Goal: Information Seeking & Learning: Learn about a topic

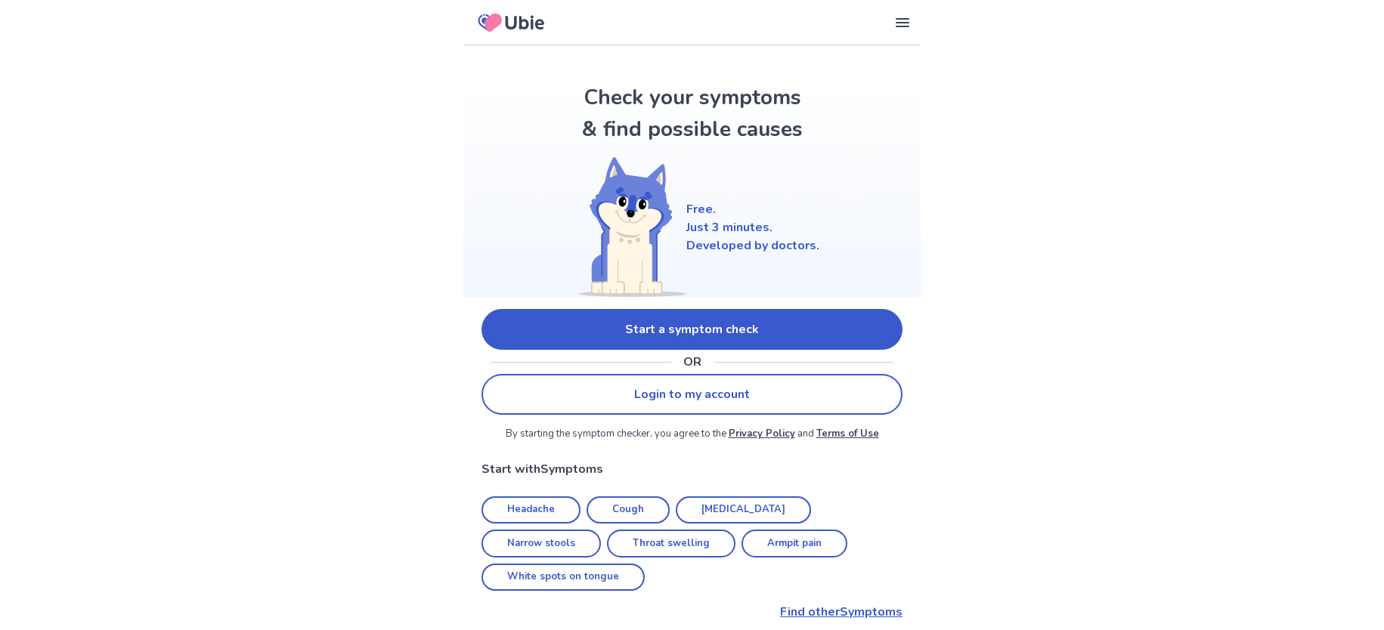
click at [549, 334] on link "Start a symptom check" at bounding box center [691, 329] width 421 height 41
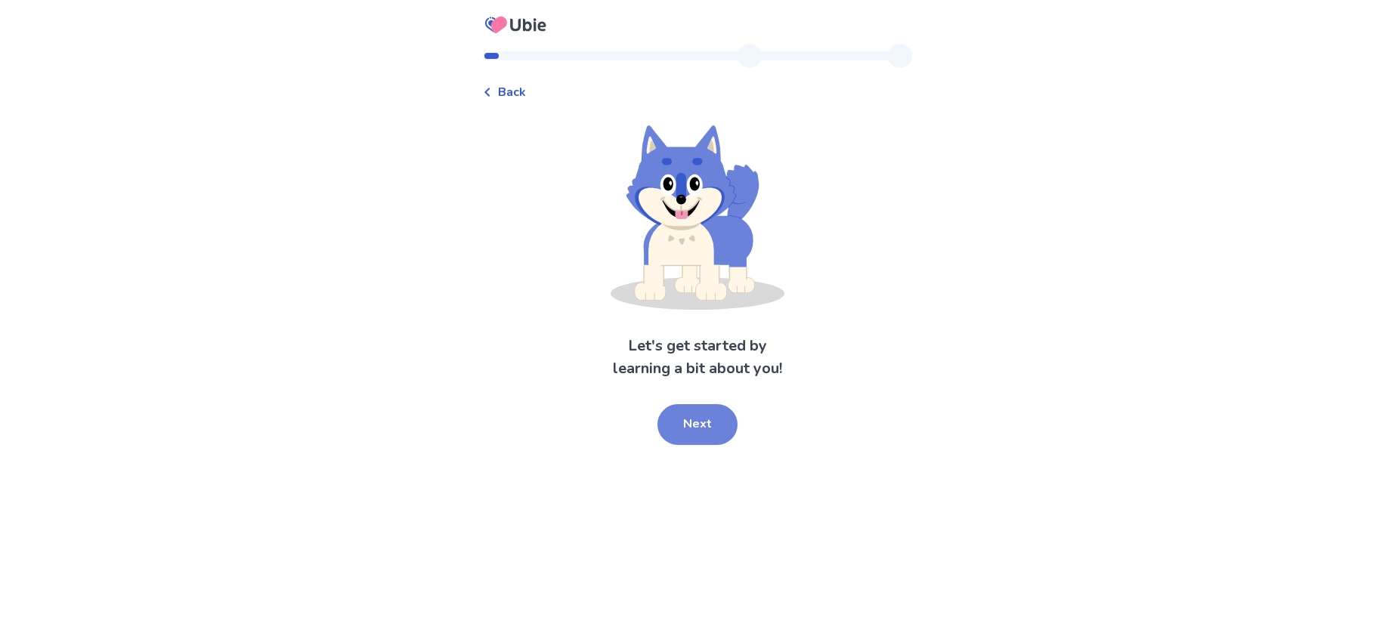
click at [725, 415] on button "Next" at bounding box center [697, 424] width 80 height 41
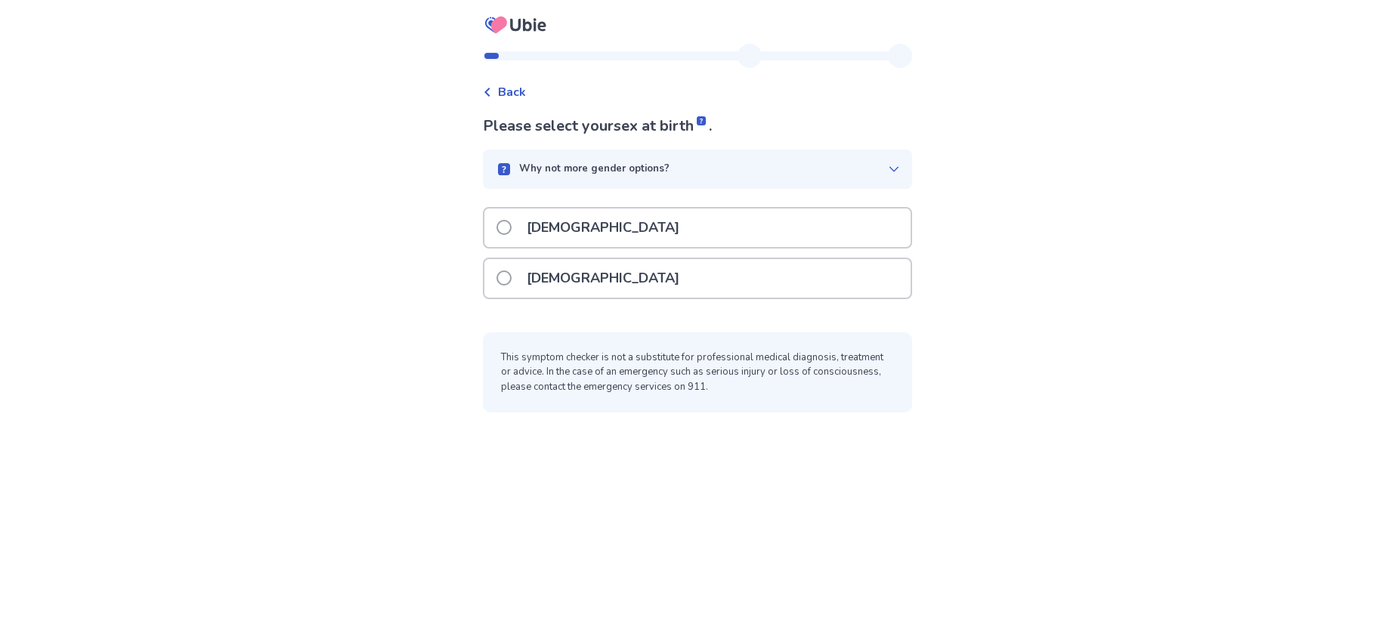
click at [571, 233] on p "[DEMOGRAPHIC_DATA]" at bounding box center [603, 228] width 171 height 39
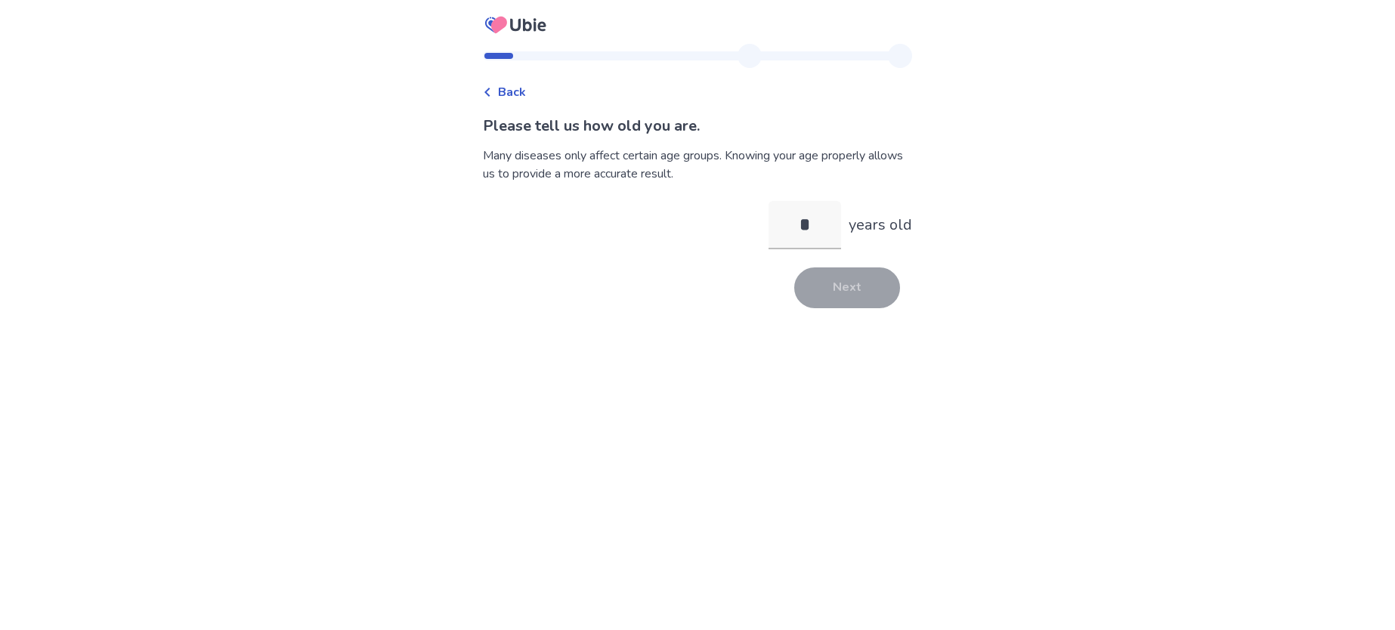
type input "**"
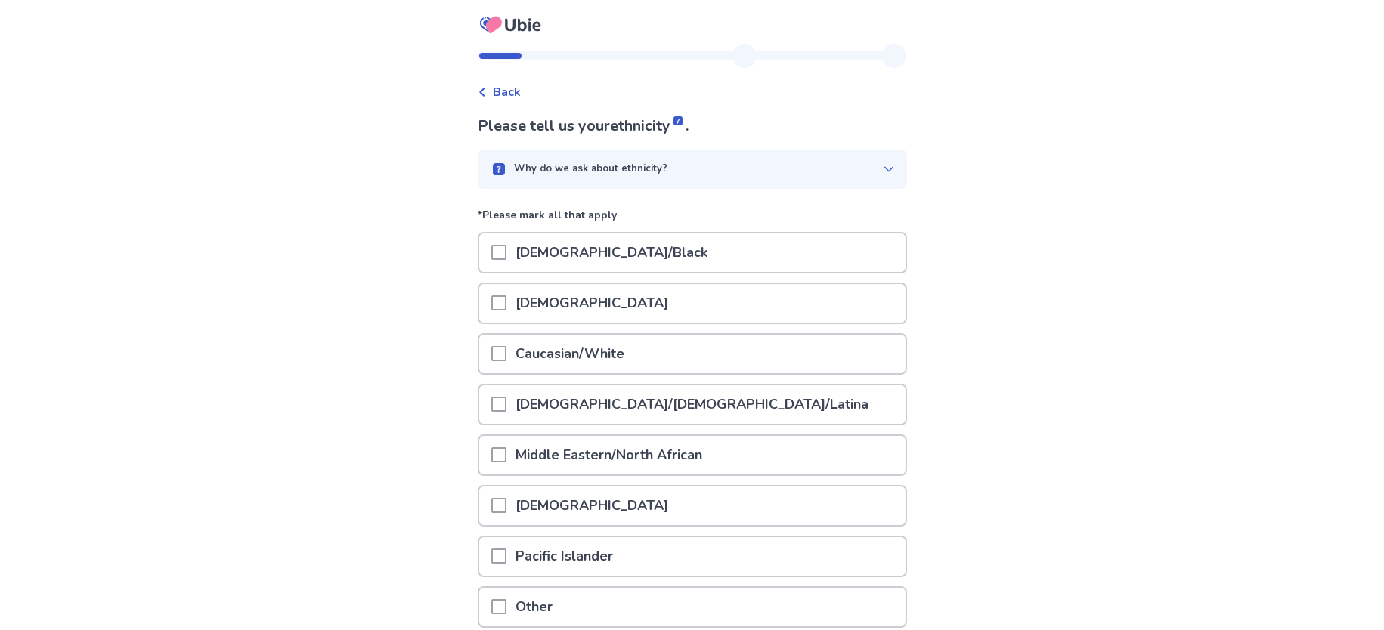
click at [576, 394] on p "Hispanic/Latino/Latina" at bounding box center [691, 404] width 371 height 39
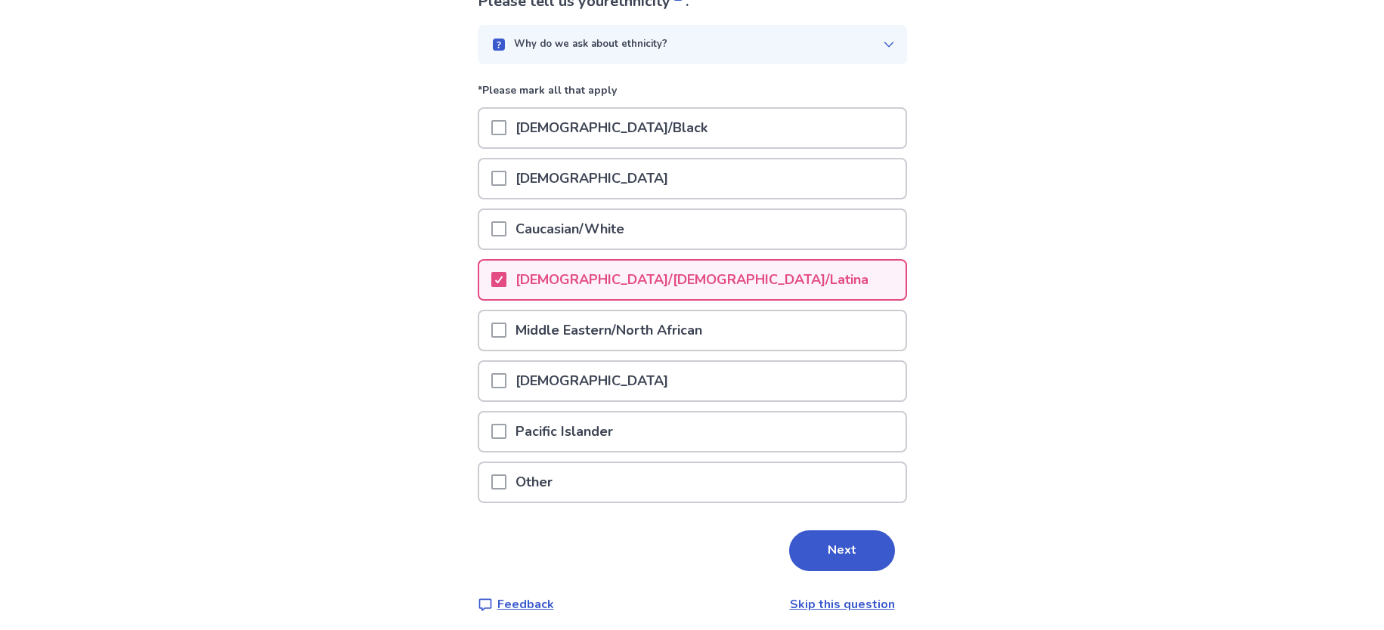
scroll to position [132, 0]
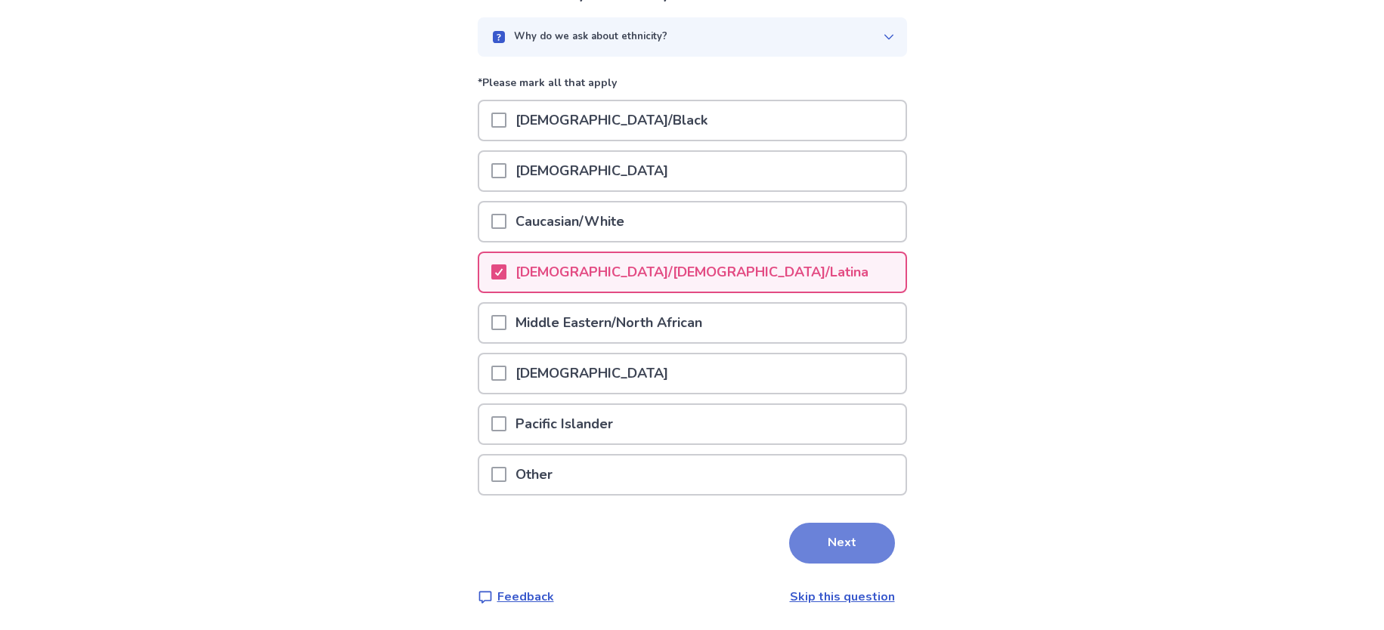
click at [821, 556] on button "Next" at bounding box center [842, 543] width 106 height 41
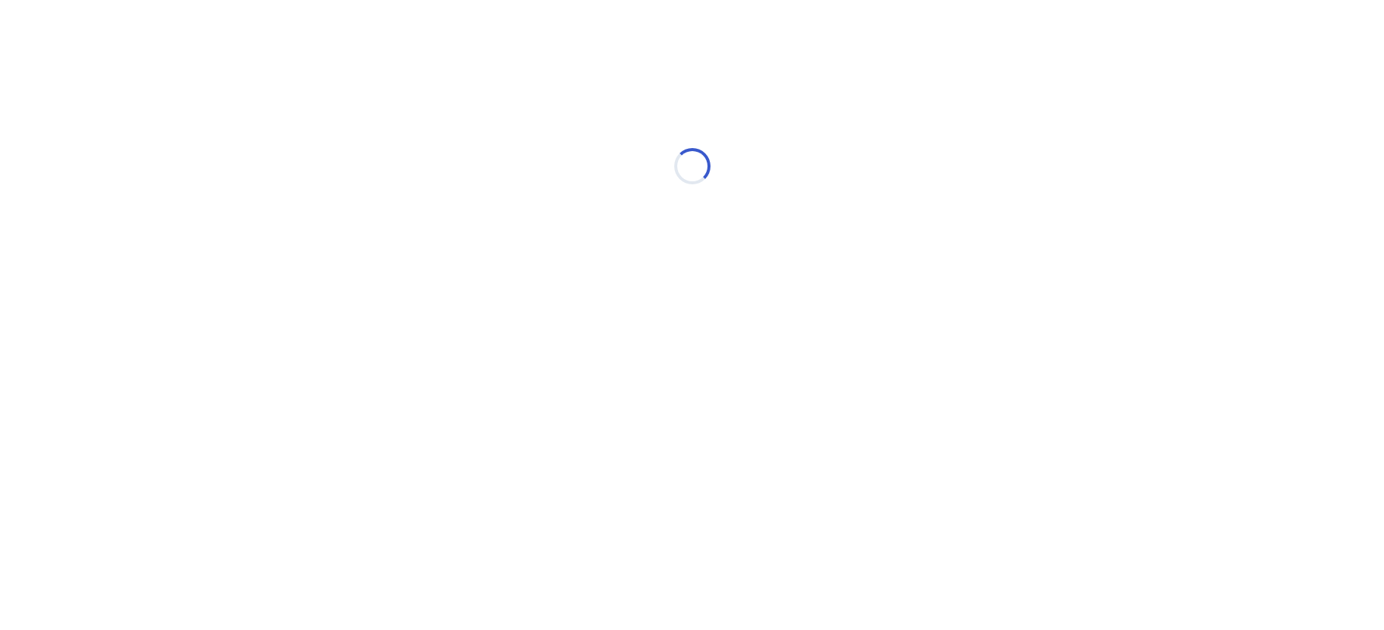
scroll to position [0, 0]
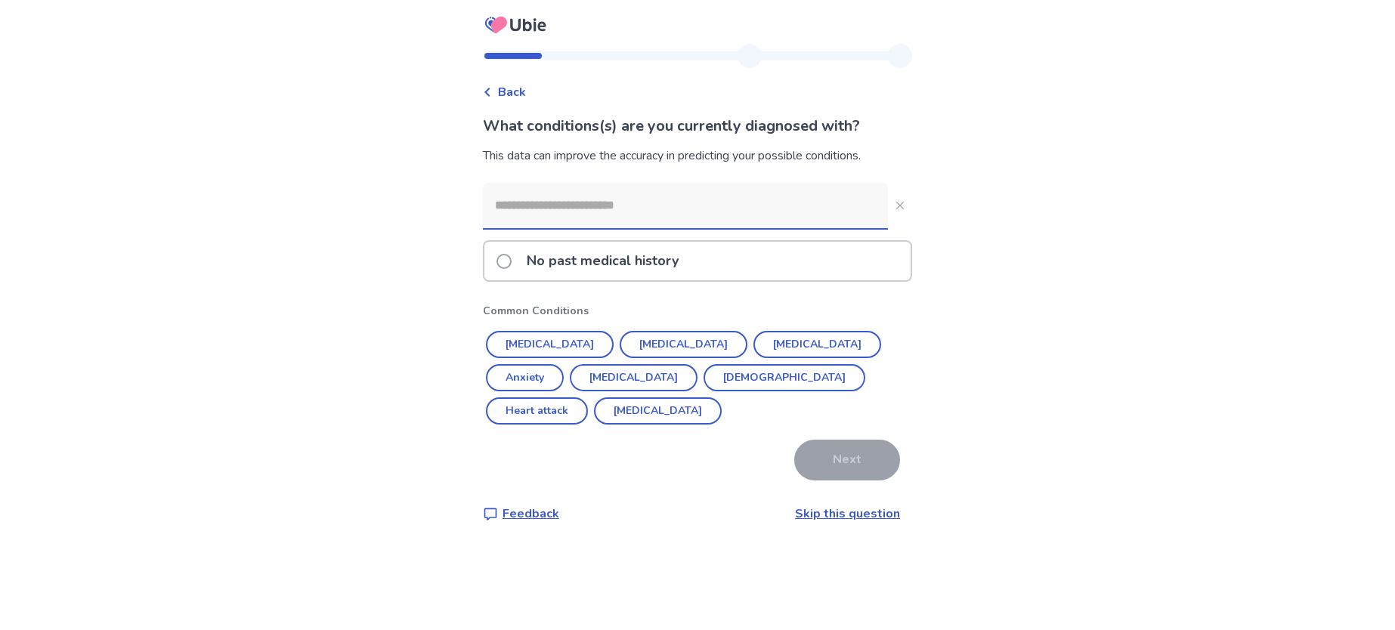
click at [595, 191] on input at bounding box center [685, 205] width 405 height 45
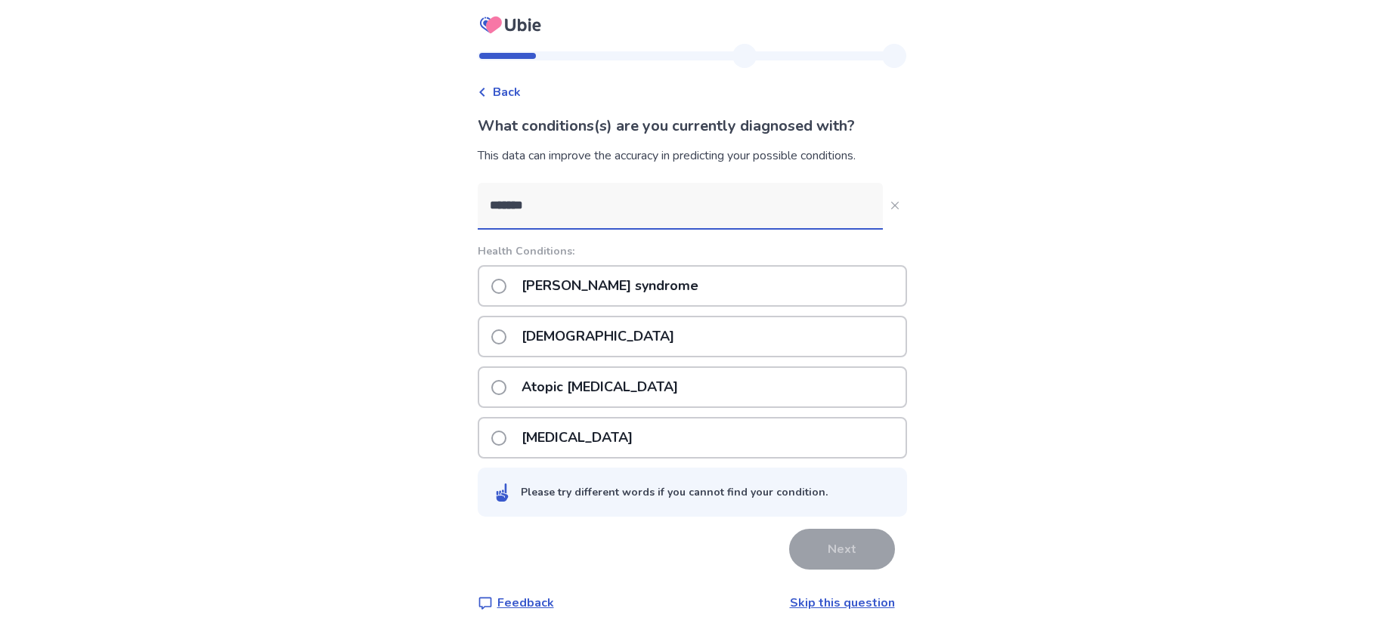
type input "******"
click at [506, 338] on span at bounding box center [498, 336] width 15 height 15
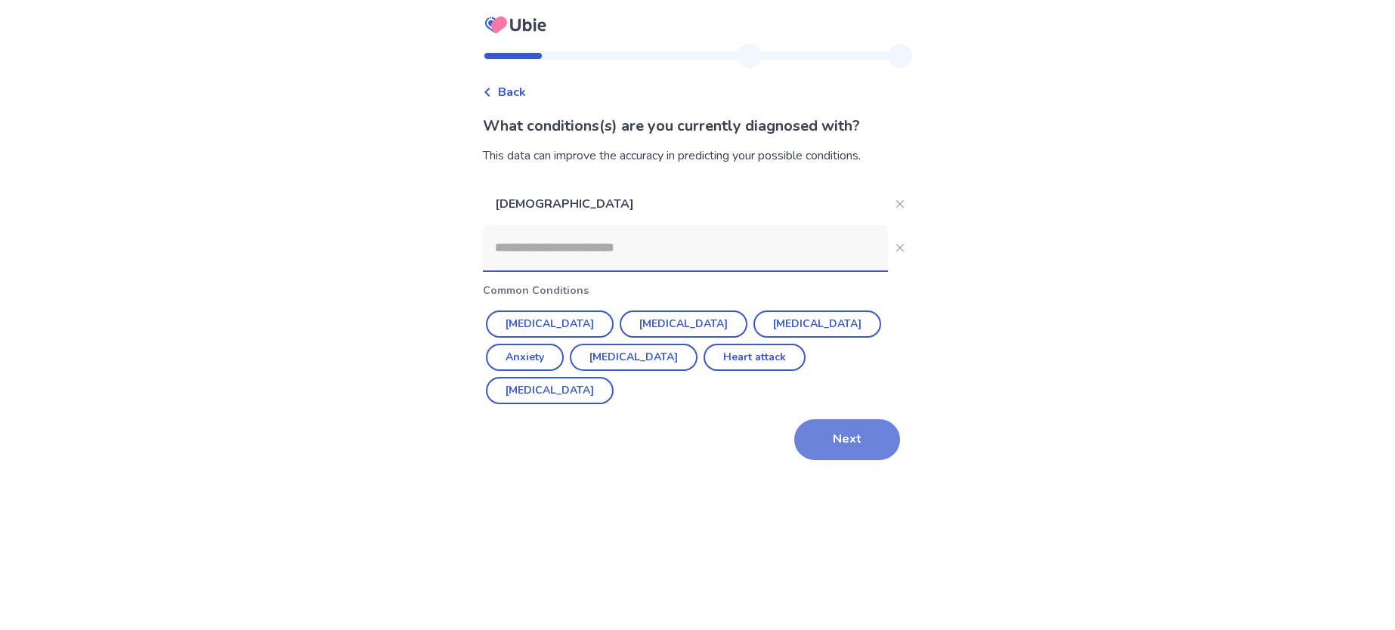
click at [821, 419] on button "Next" at bounding box center [847, 439] width 106 height 41
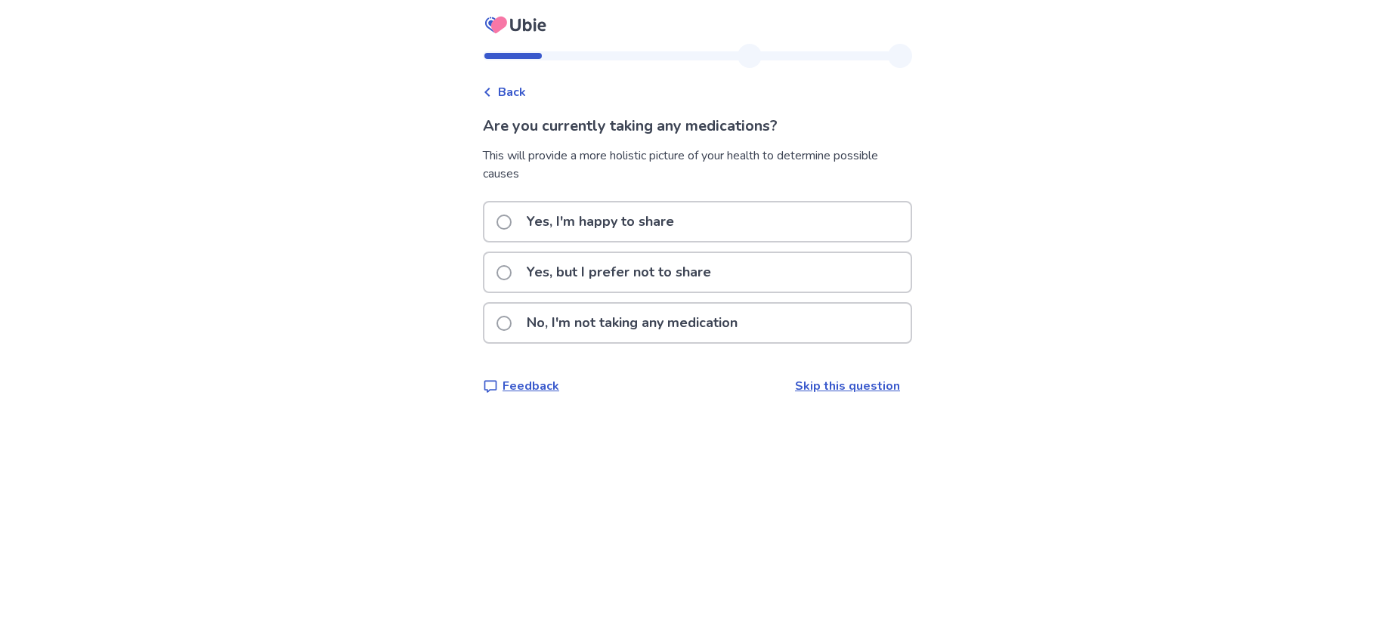
click at [575, 230] on p "Yes, I'm happy to share" at bounding box center [600, 222] width 165 height 39
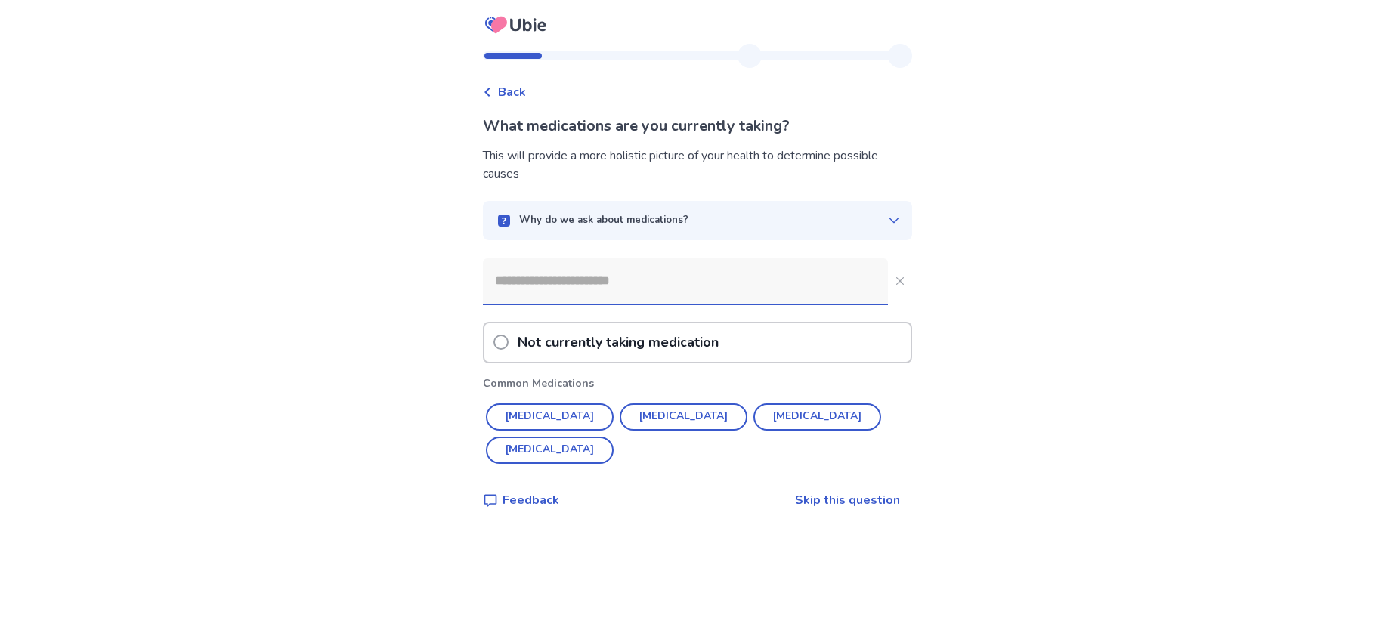
click at [583, 286] on input at bounding box center [685, 280] width 405 height 45
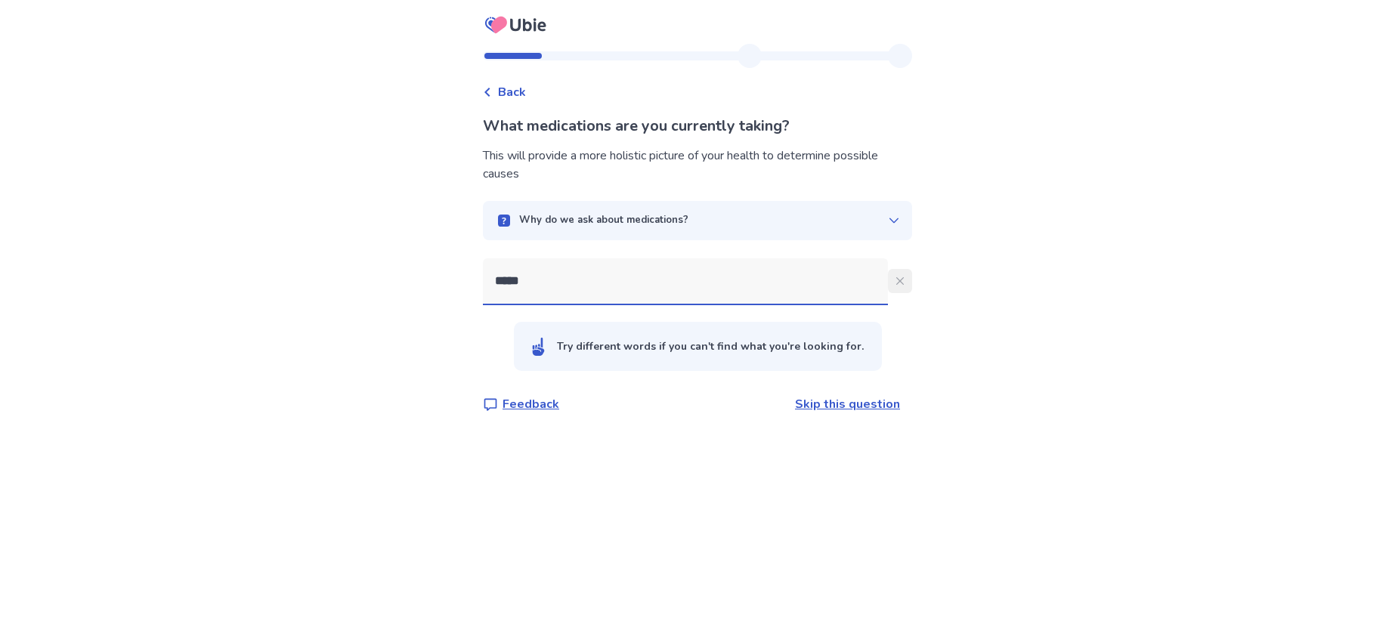
type input "*****"
click at [896, 280] on icon "Close" at bounding box center [900, 281] width 8 height 8
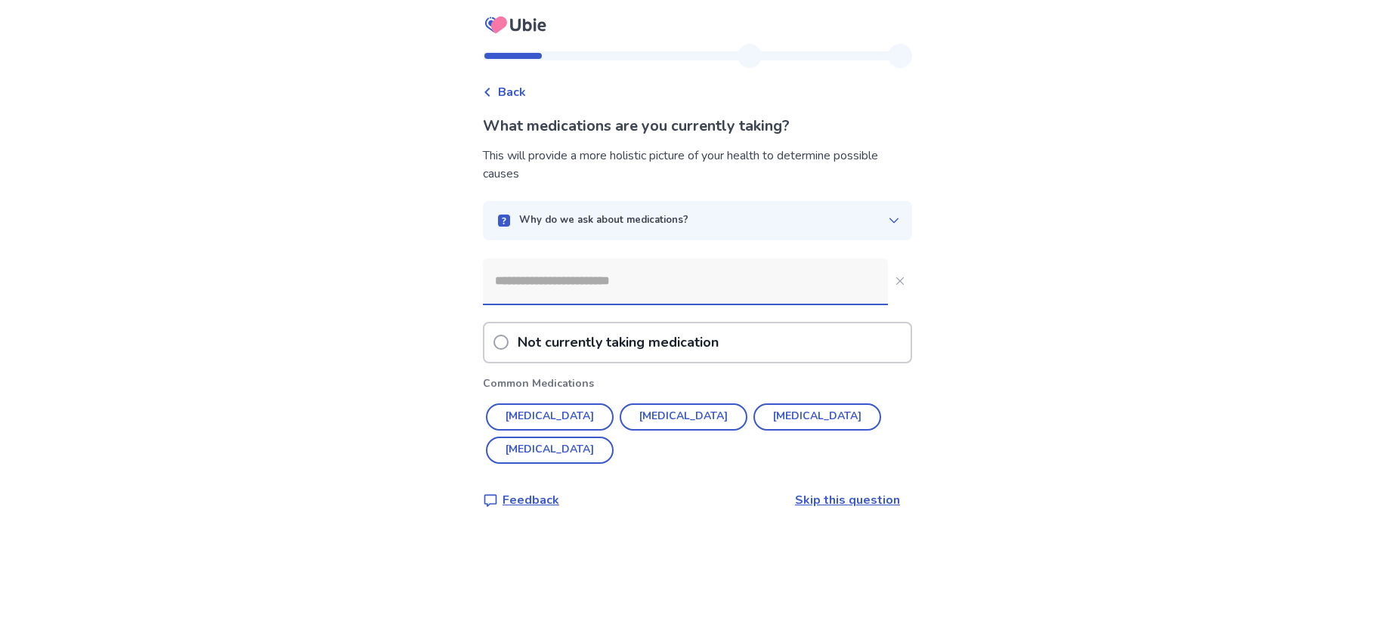
click at [525, 101] on div "Back What medications are you currently taking? This will provide a more holist…" at bounding box center [697, 289] width 453 height 490
click at [521, 97] on span "Back" at bounding box center [512, 92] width 28 height 18
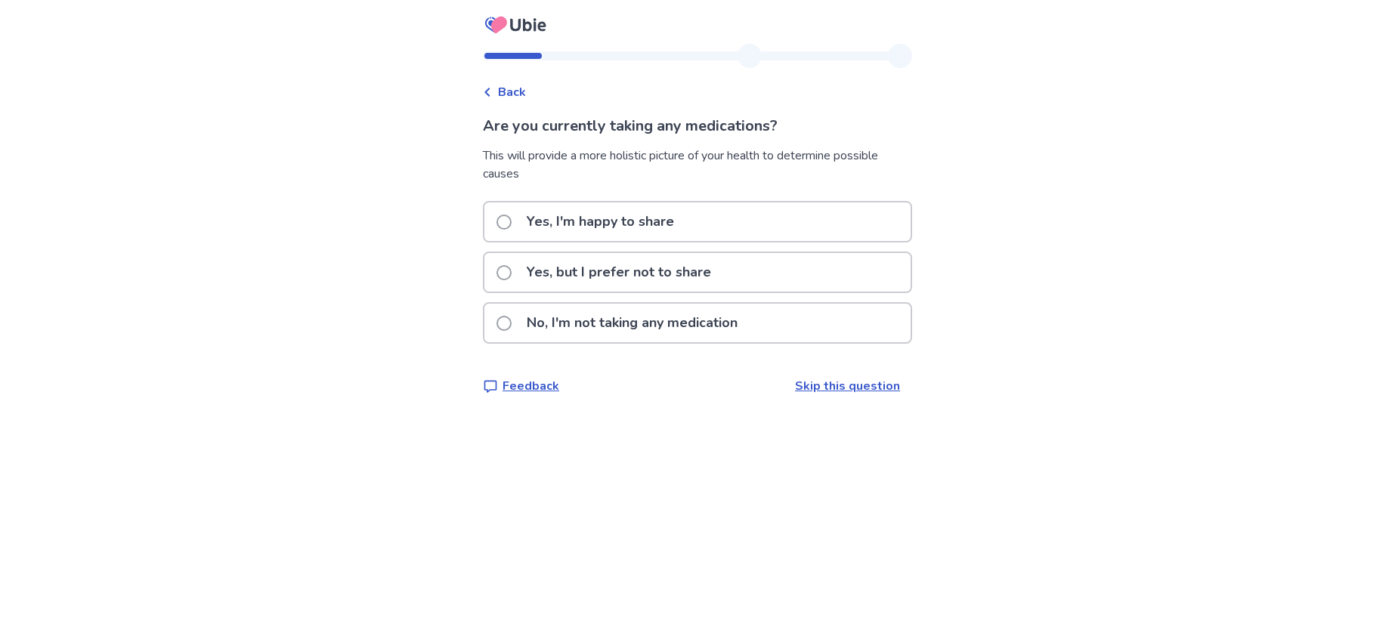
click at [587, 320] on p "No, I'm not taking any medication" at bounding box center [632, 323] width 229 height 39
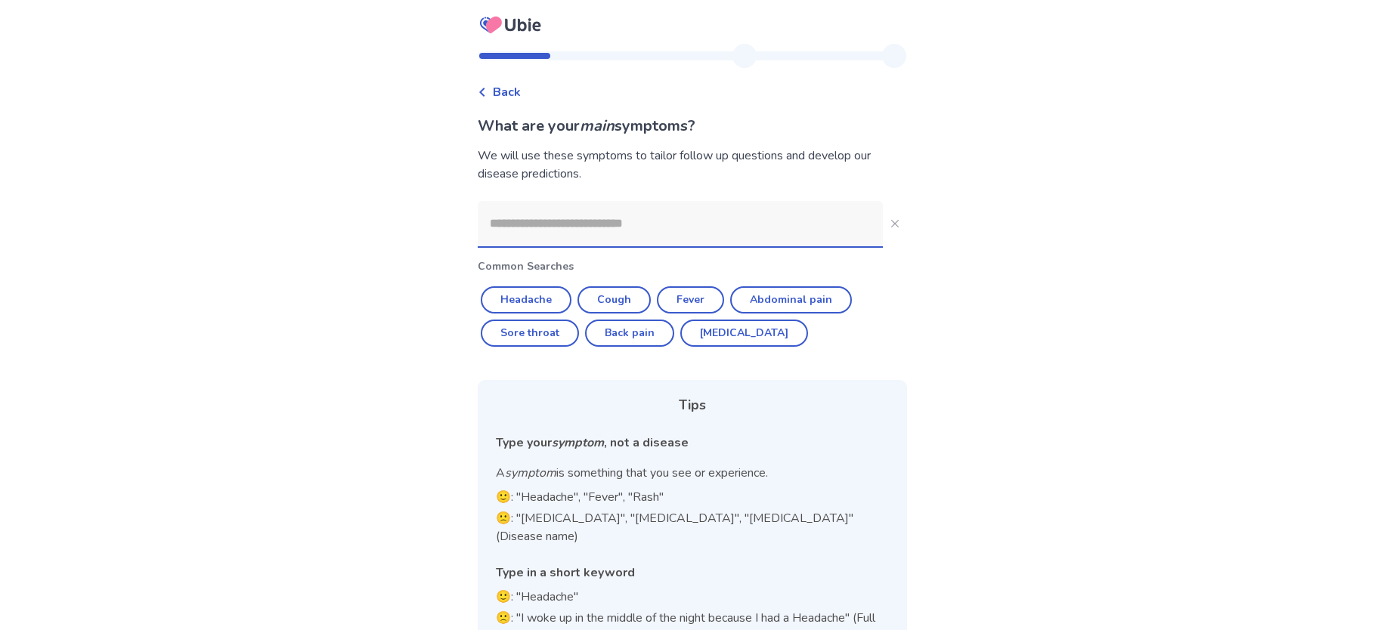
click at [601, 268] on p "Common Searches" at bounding box center [692, 266] width 429 height 16
click at [559, 224] on input at bounding box center [680, 223] width 405 height 45
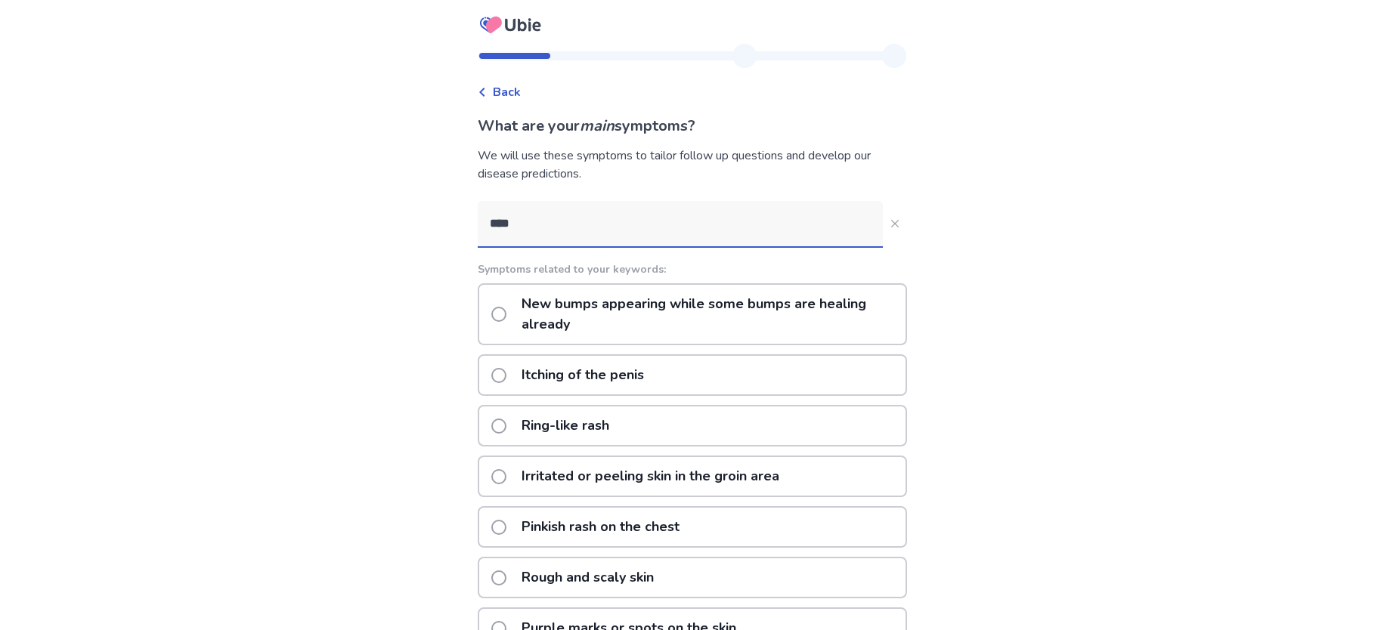
type input "****"
click at [506, 317] on span at bounding box center [498, 314] width 15 height 15
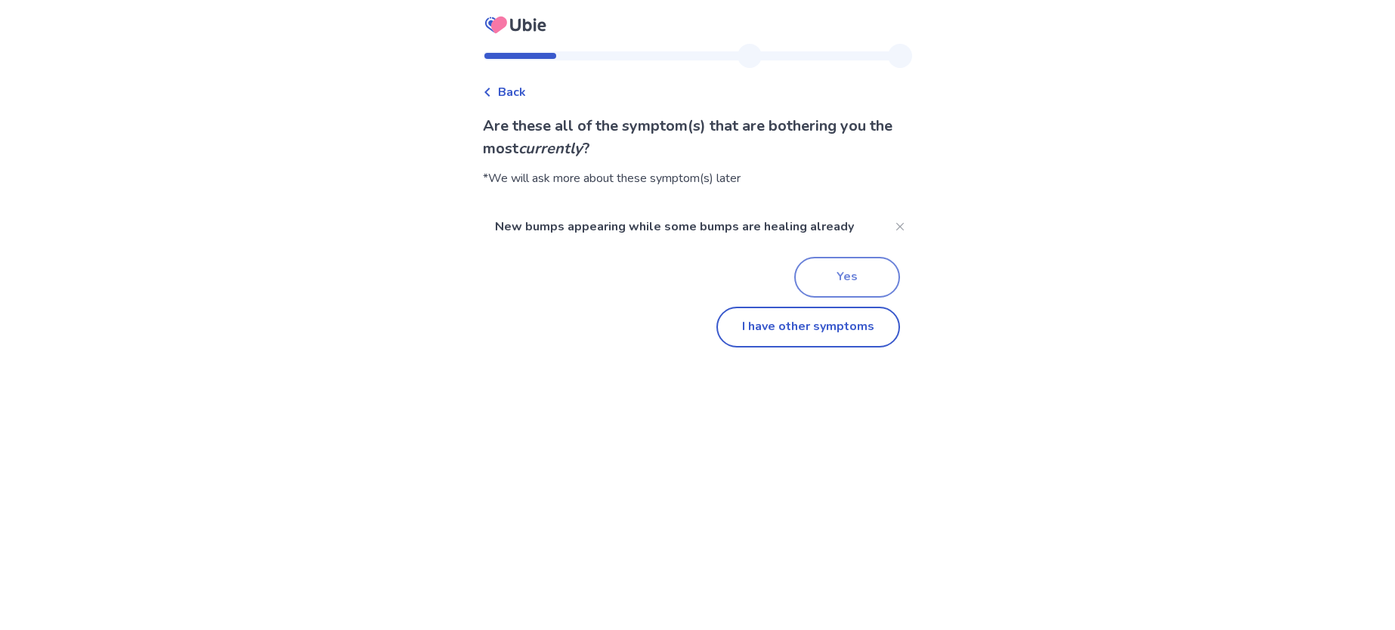
click at [825, 286] on button "Yes" at bounding box center [847, 277] width 106 height 41
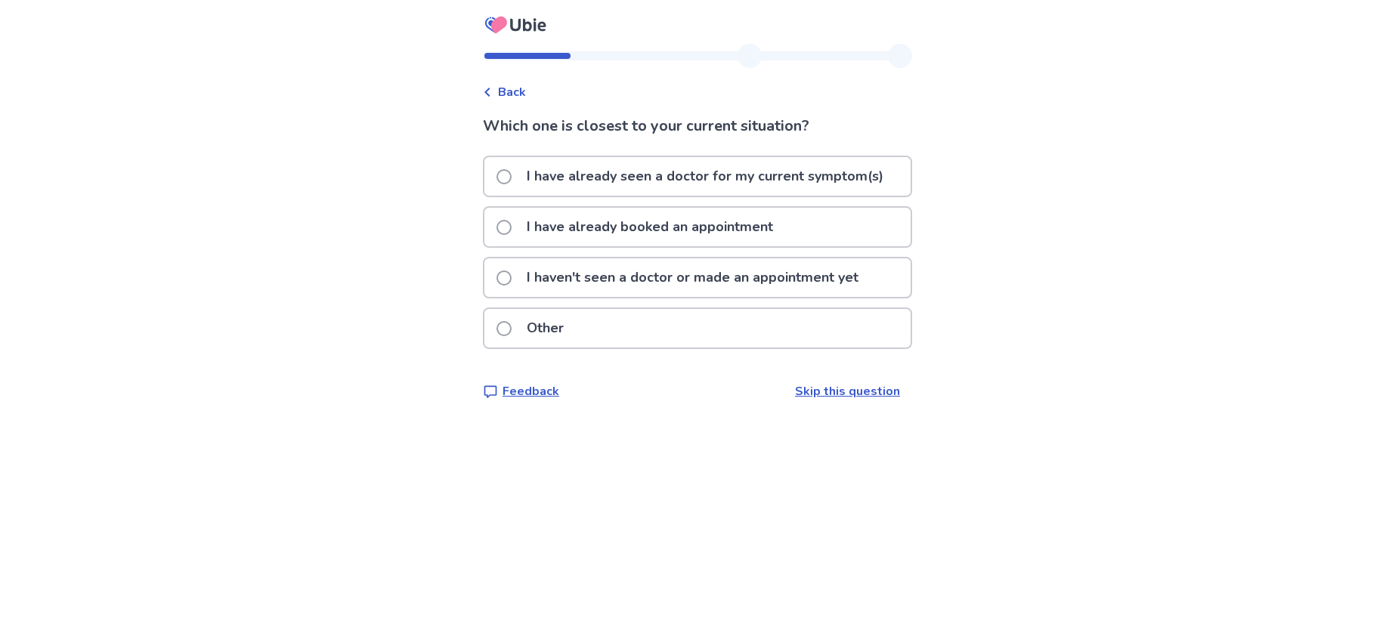
click at [568, 289] on p "I haven't seen a doctor or made an appointment yet" at bounding box center [693, 277] width 350 height 39
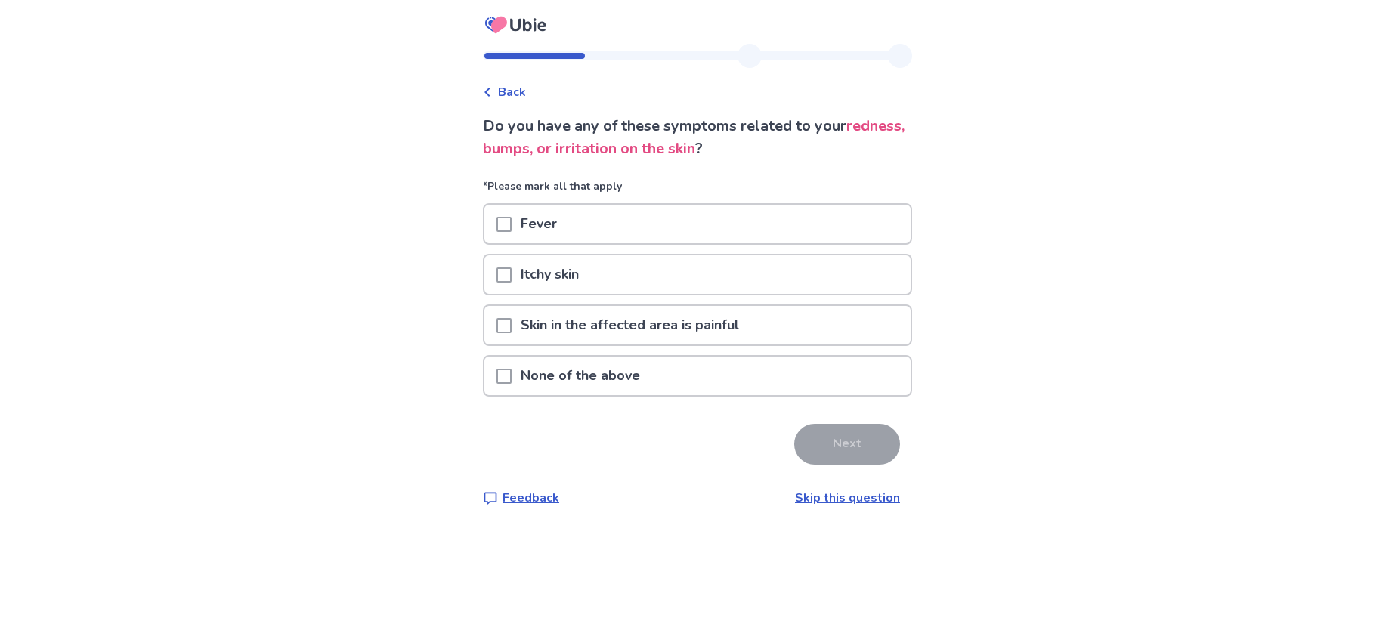
click at [584, 370] on p "None of the above" at bounding box center [581, 376] width 138 height 39
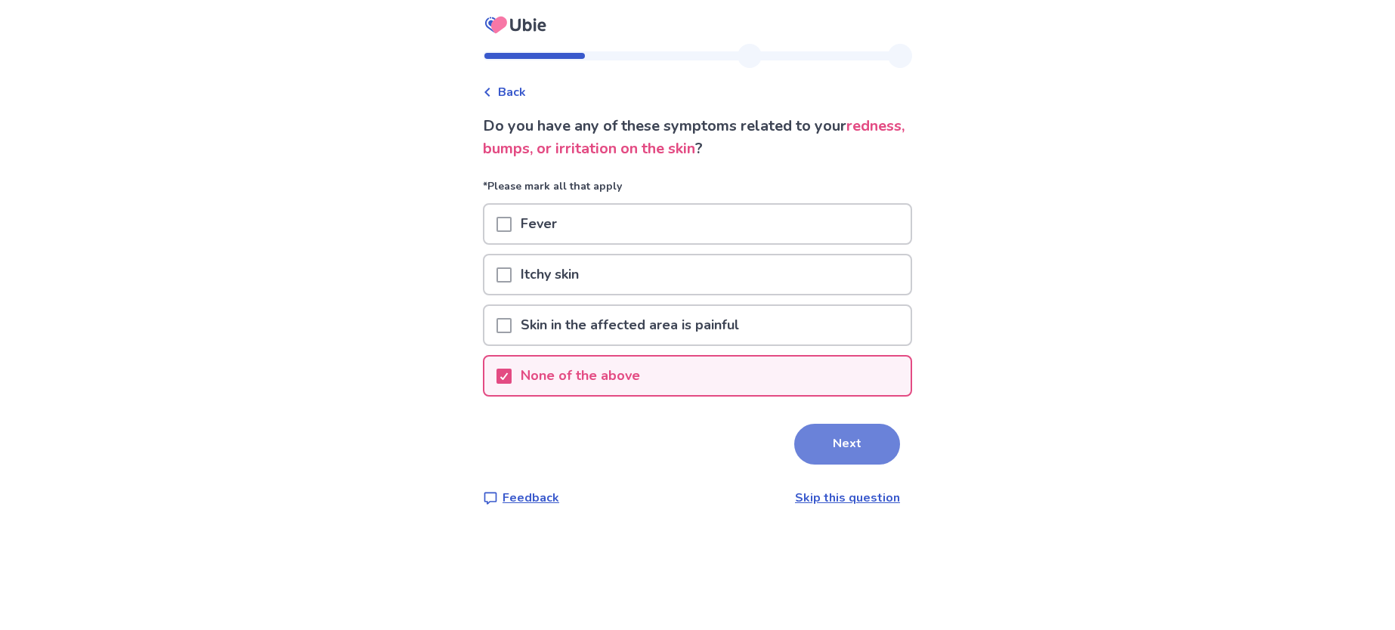
click at [830, 456] on button "Next" at bounding box center [847, 444] width 106 height 41
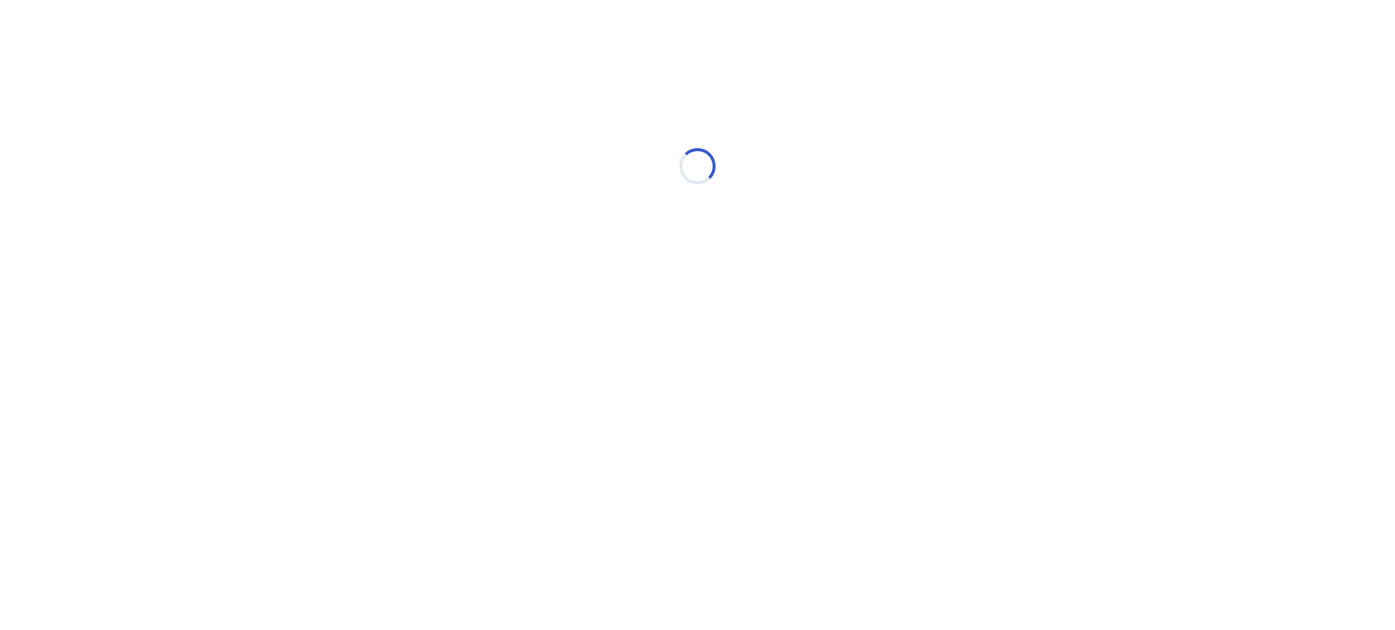
select select "*"
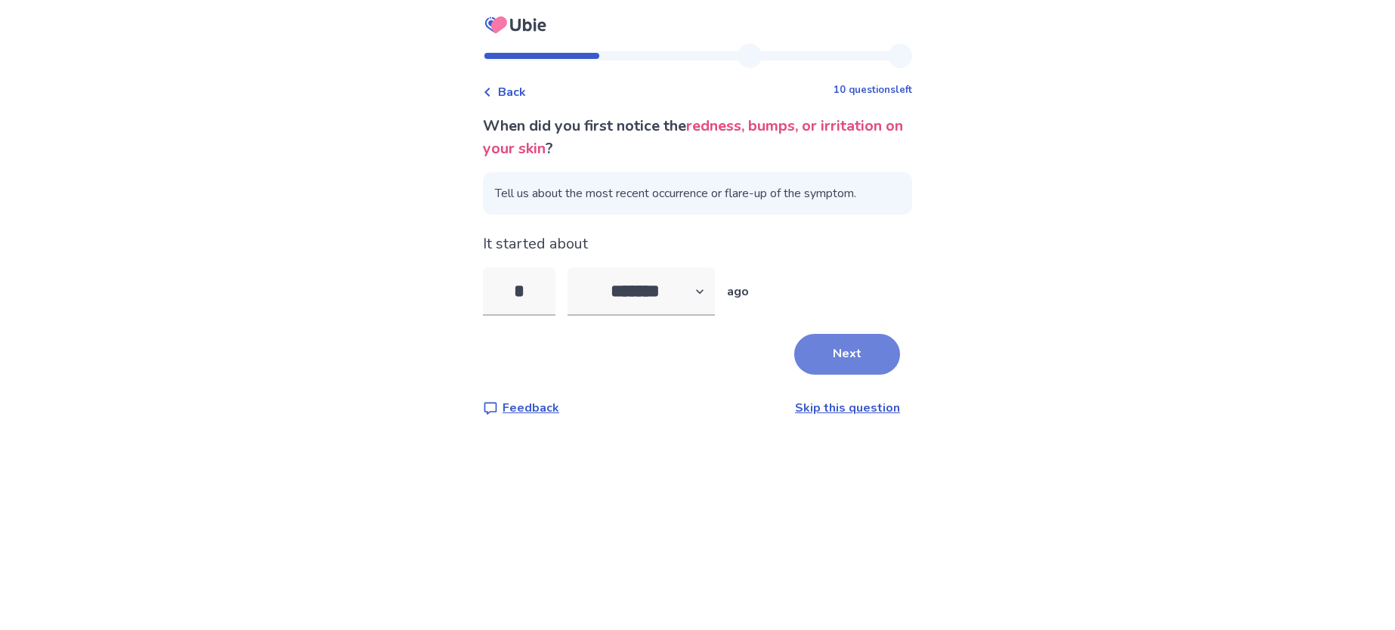
type input "*"
click at [818, 364] on button "Next" at bounding box center [847, 354] width 106 height 41
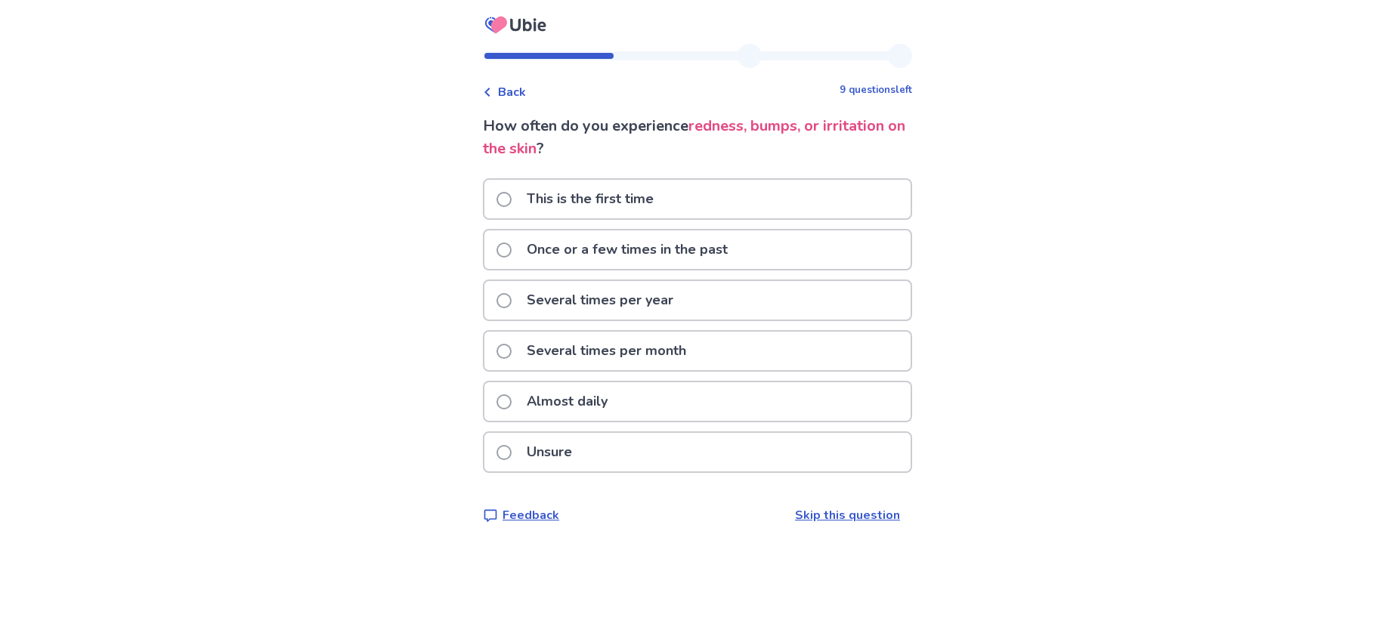
click at [657, 249] on p "Once or a few times in the past" at bounding box center [627, 249] width 219 height 39
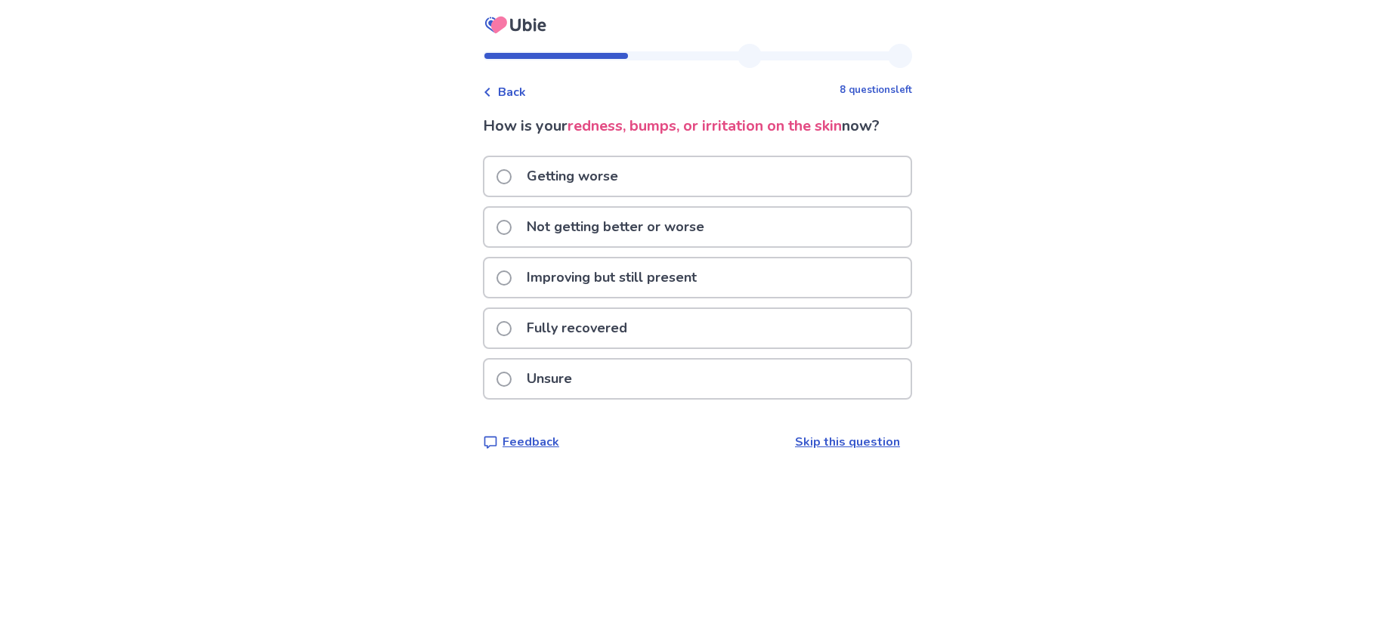
click at [653, 234] on p "Not getting better or worse" at bounding box center [616, 227] width 196 height 39
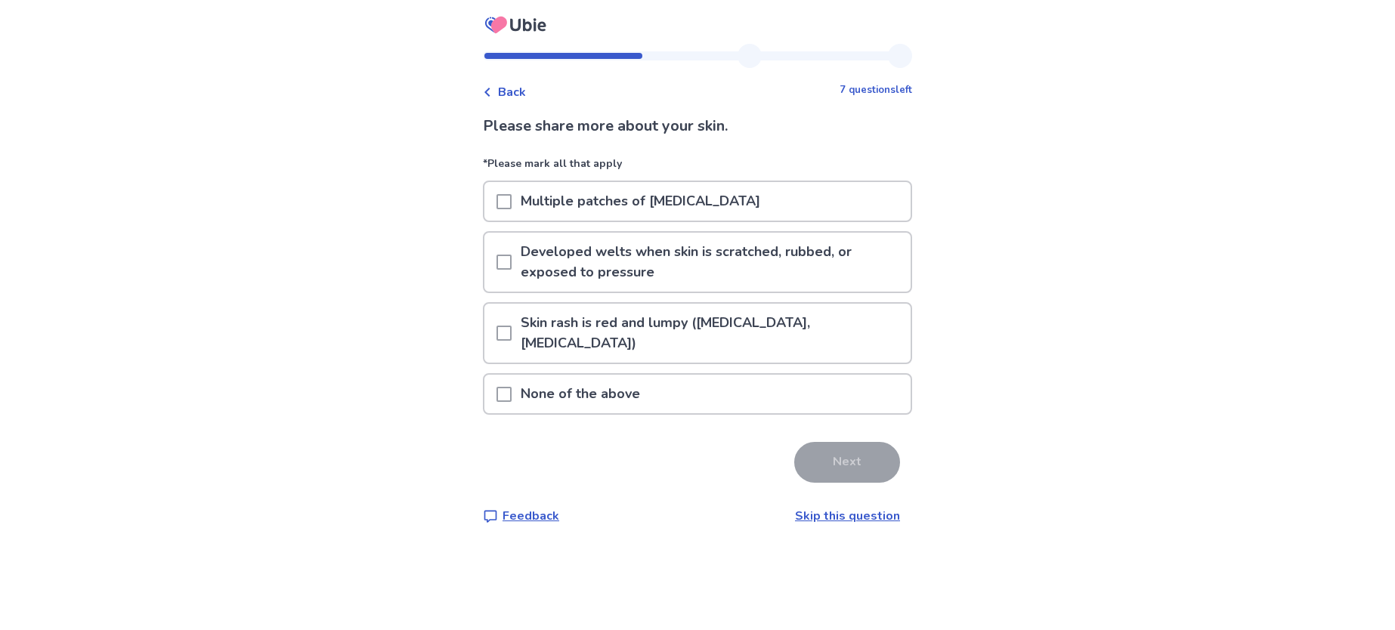
click at [524, 206] on p "Multiple patches of red skin" at bounding box center [641, 201] width 258 height 39
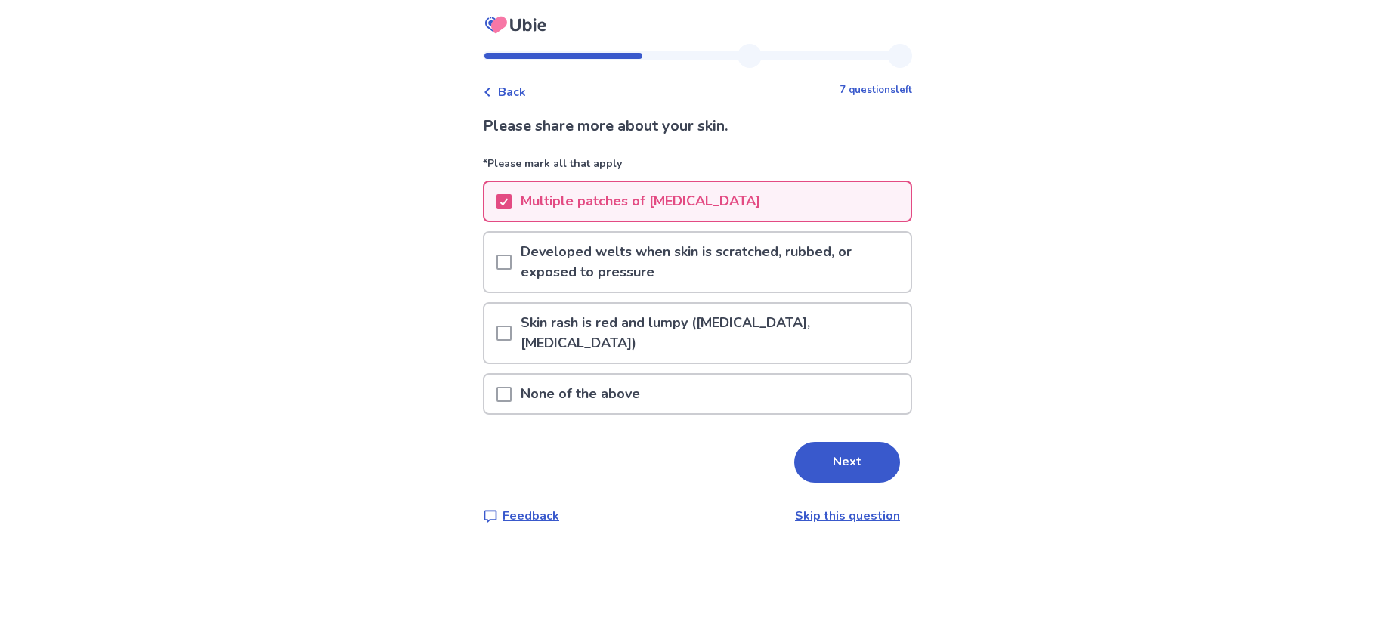
click at [508, 270] on div at bounding box center [503, 262] width 15 height 59
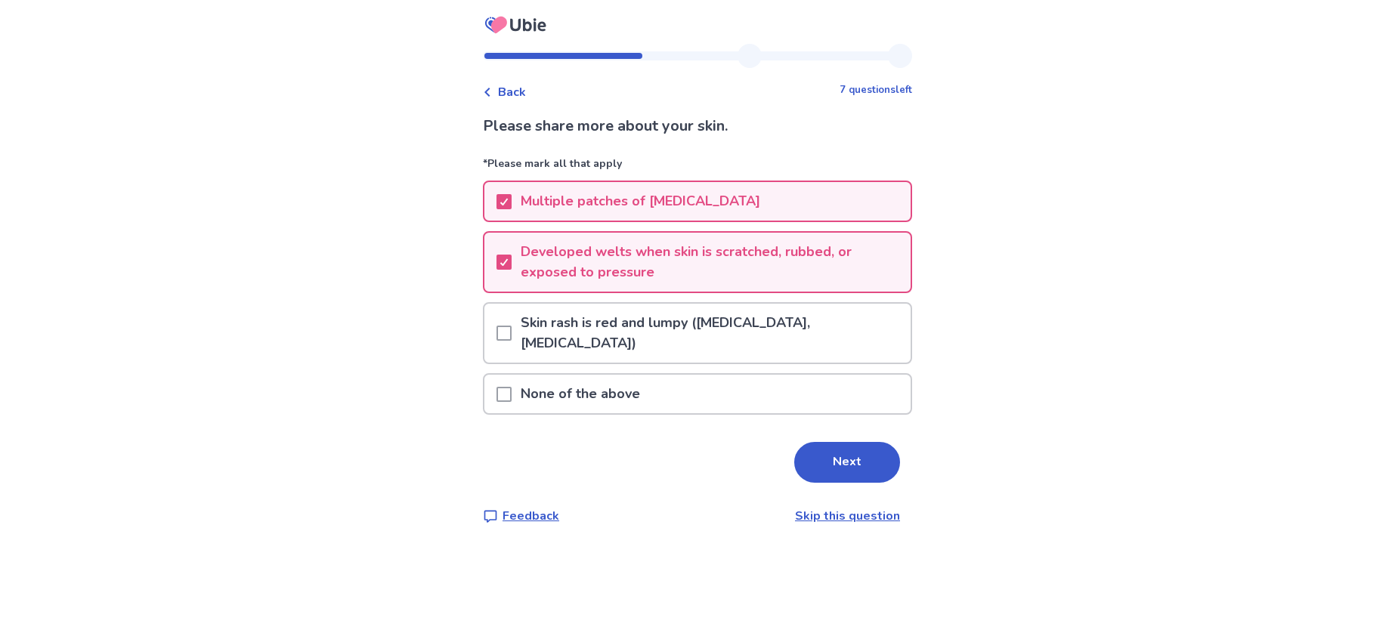
click at [523, 329] on p "Skin rash is red and lumpy (hives, urticaria)" at bounding box center [711, 333] width 399 height 59
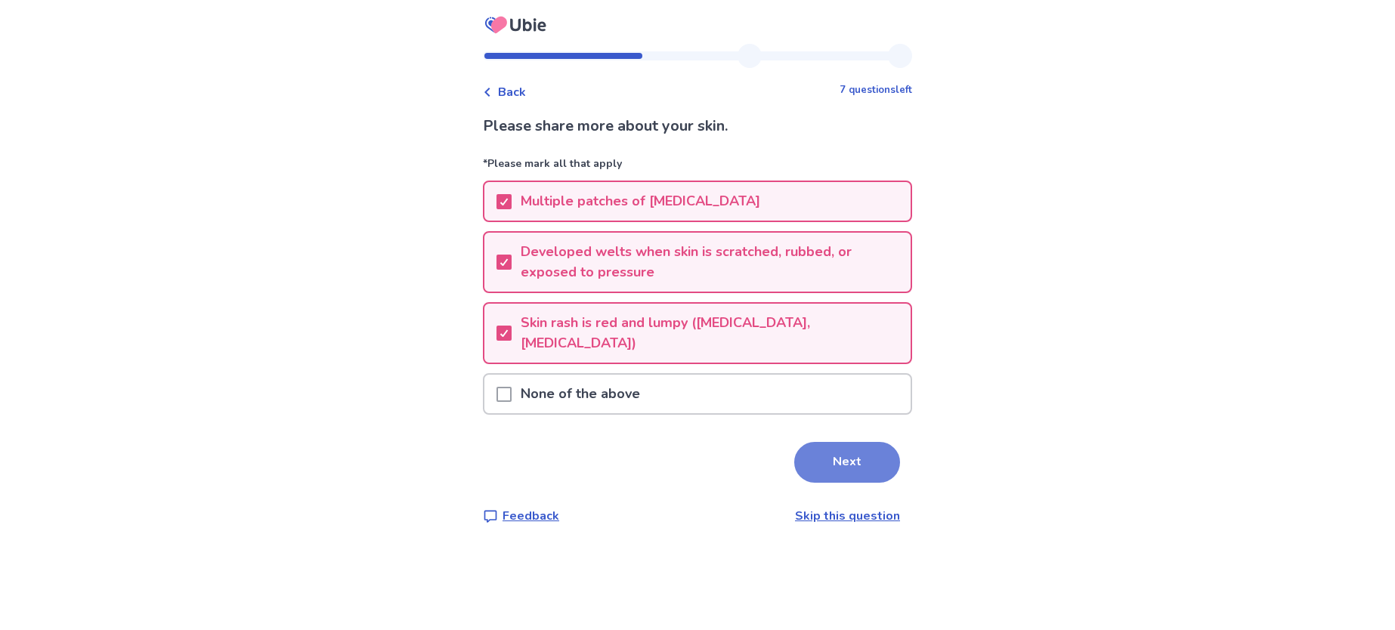
click at [814, 442] on button "Next" at bounding box center [847, 462] width 106 height 41
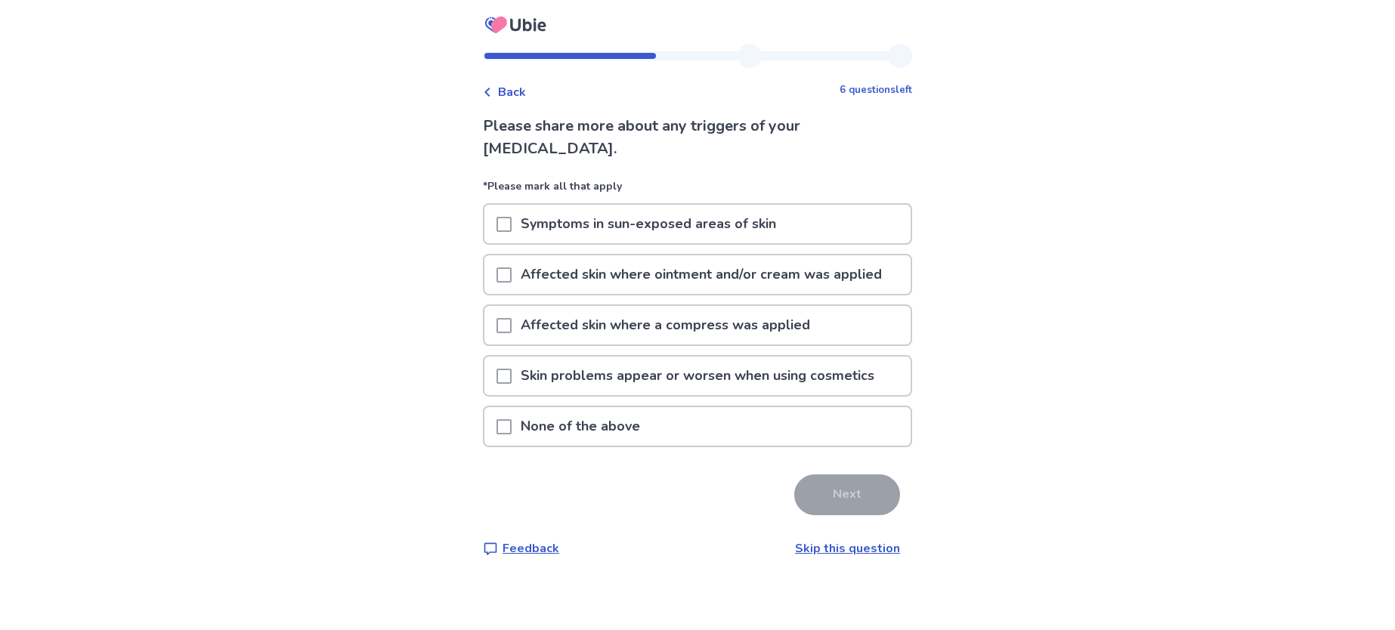
click at [632, 423] on p "None of the above" at bounding box center [581, 426] width 138 height 39
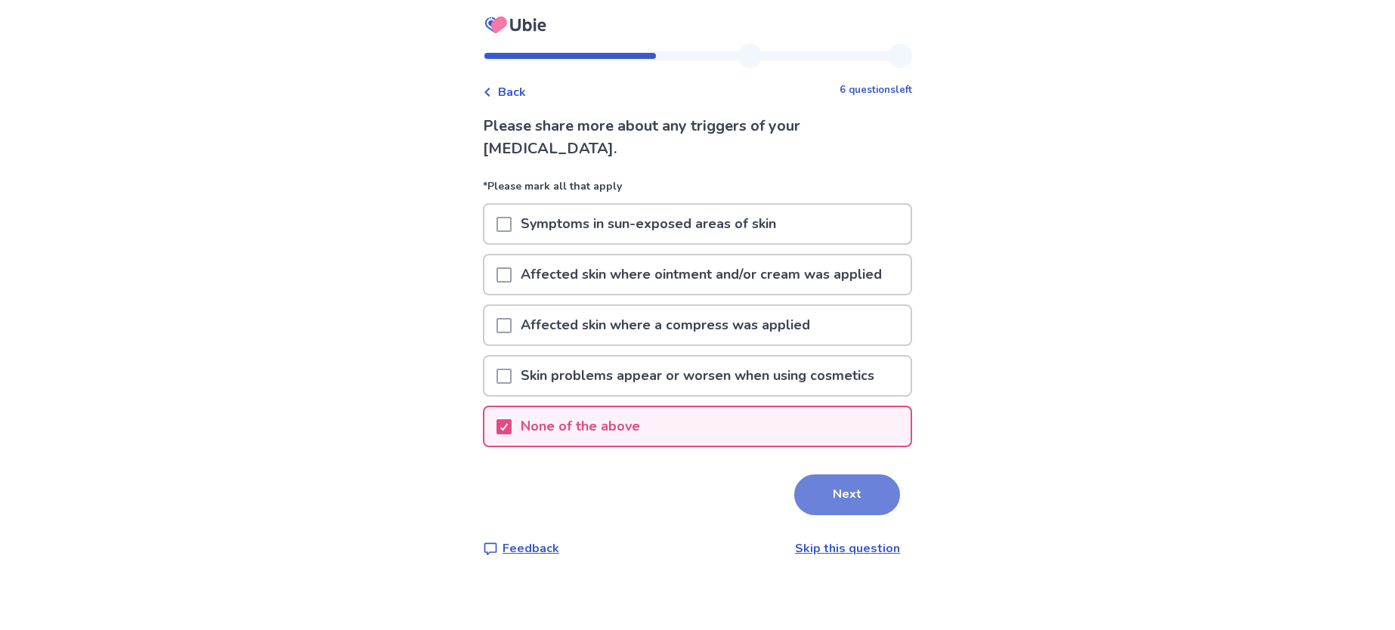
click at [800, 475] on button "Next" at bounding box center [847, 495] width 106 height 41
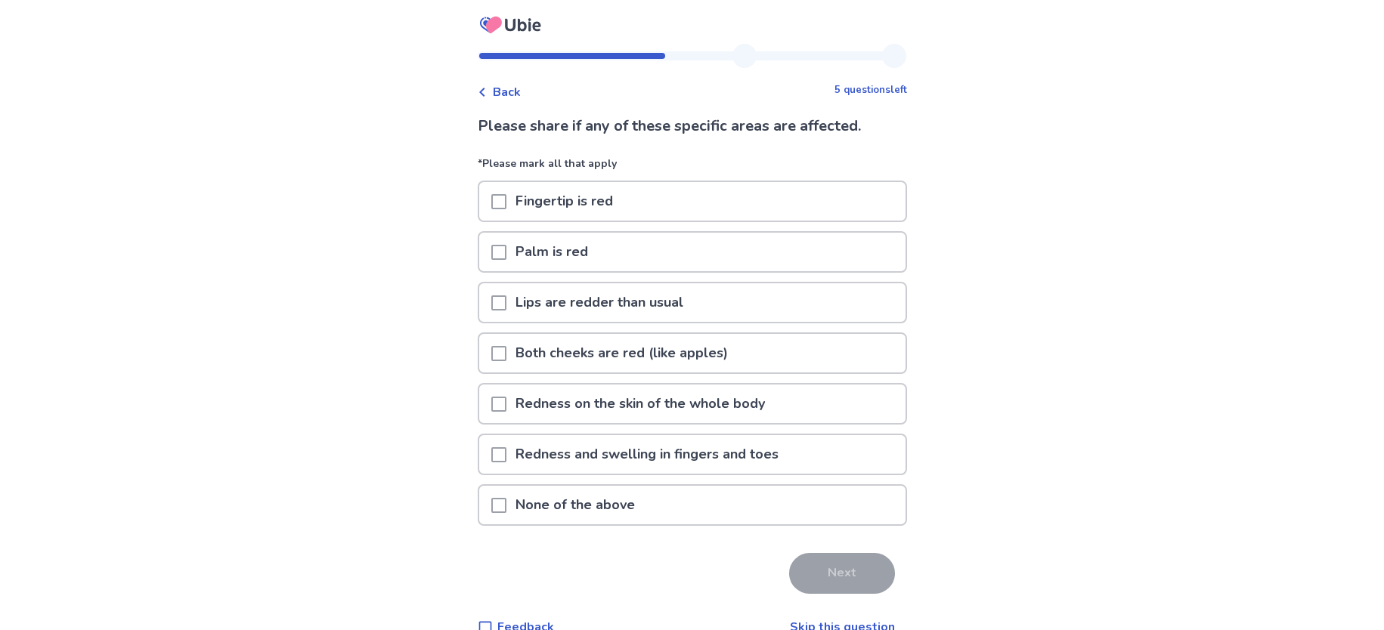
click at [611, 496] on p "None of the above" at bounding box center [575, 505] width 138 height 39
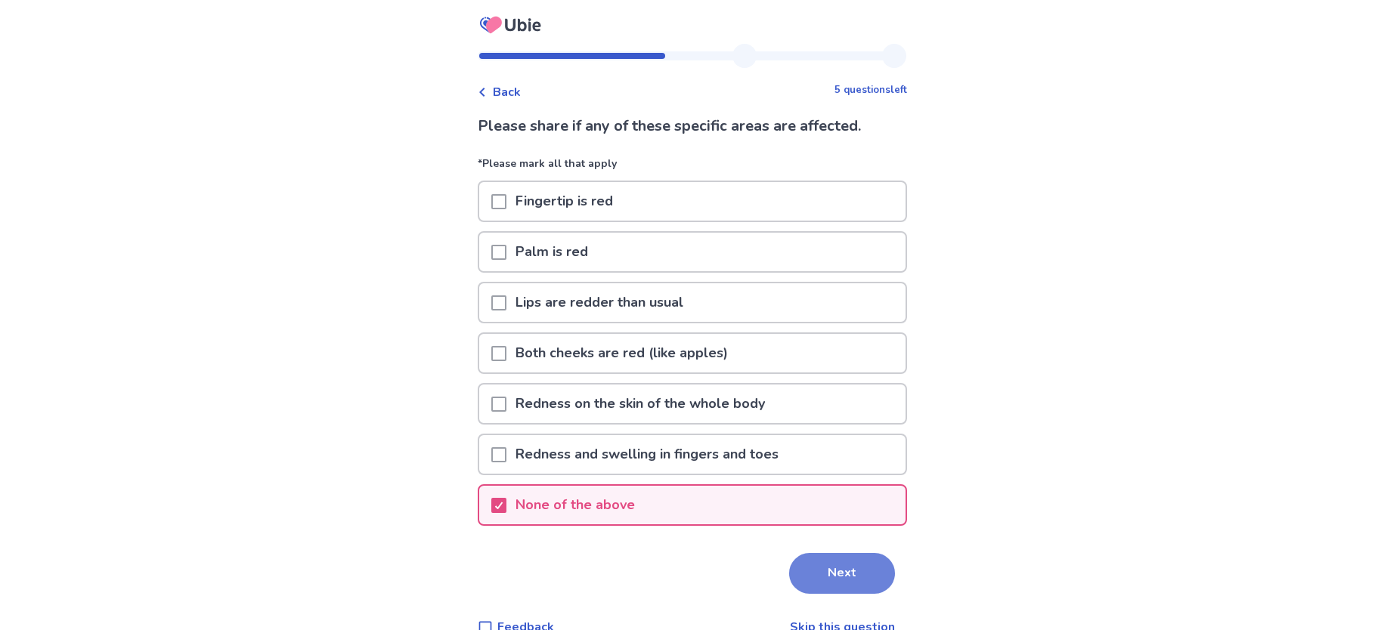
click at [826, 564] on button "Next" at bounding box center [842, 573] width 106 height 41
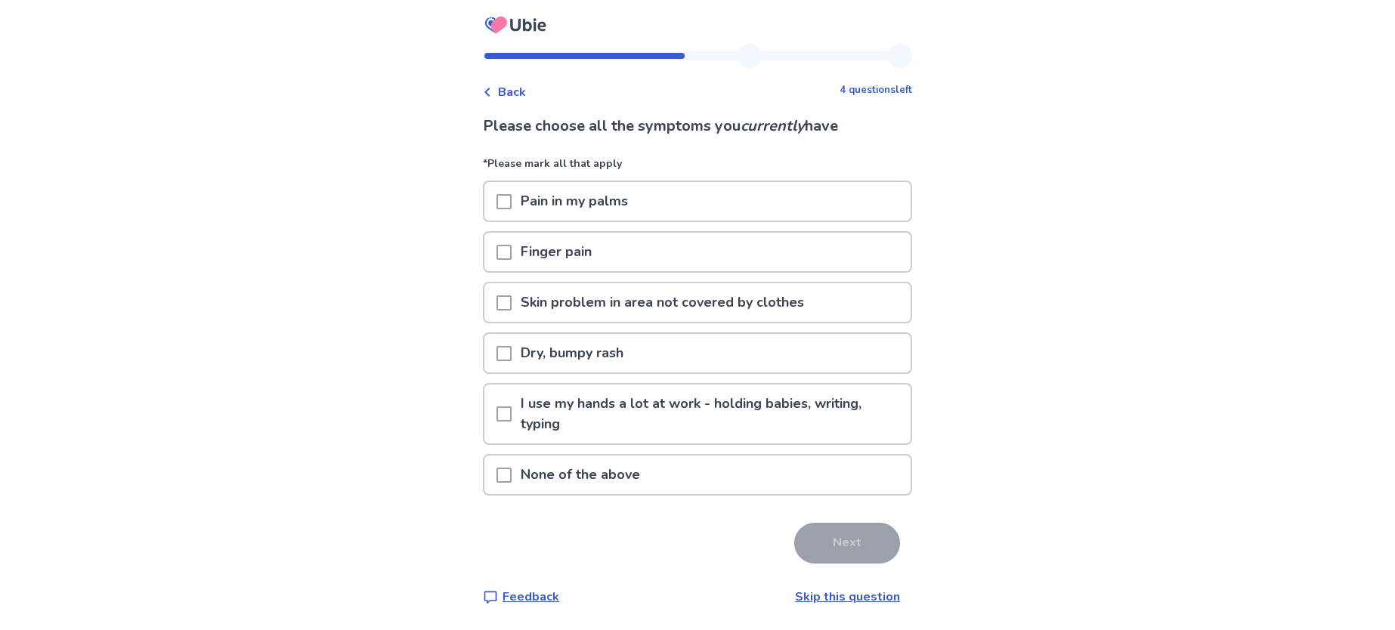
click at [568, 487] on p "None of the above" at bounding box center [581, 475] width 138 height 39
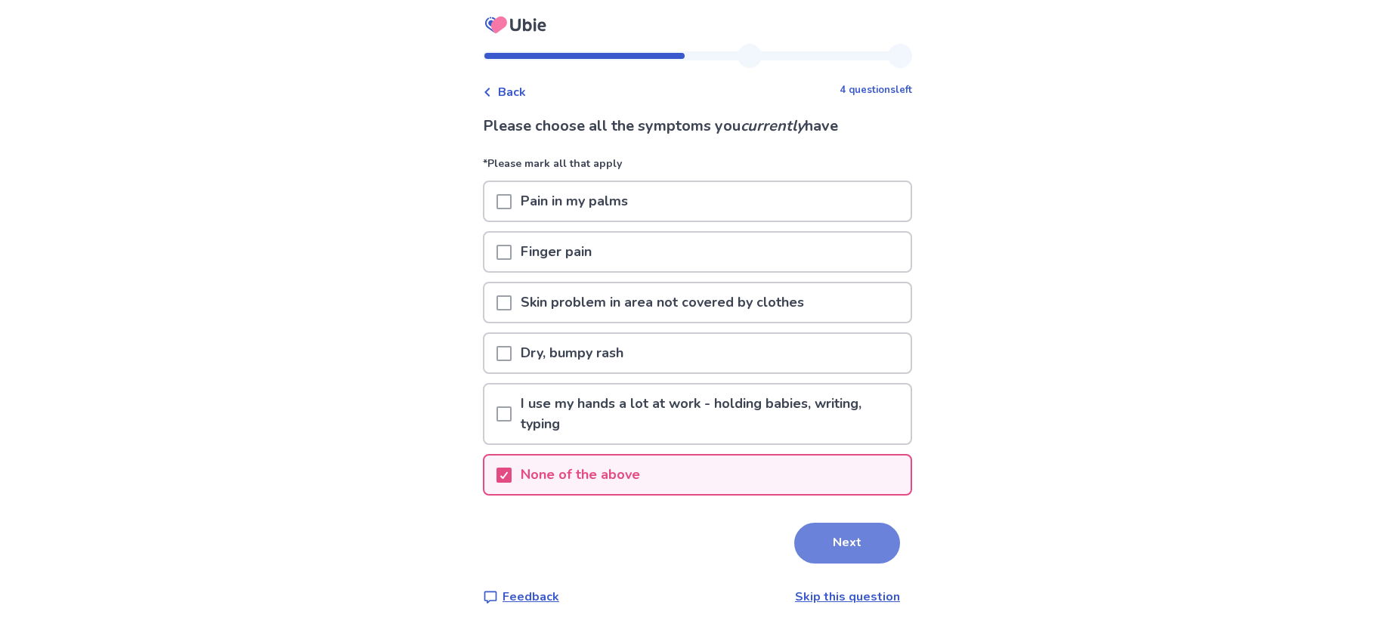
click at [834, 540] on button "Next" at bounding box center [847, 543] width 106 height 41
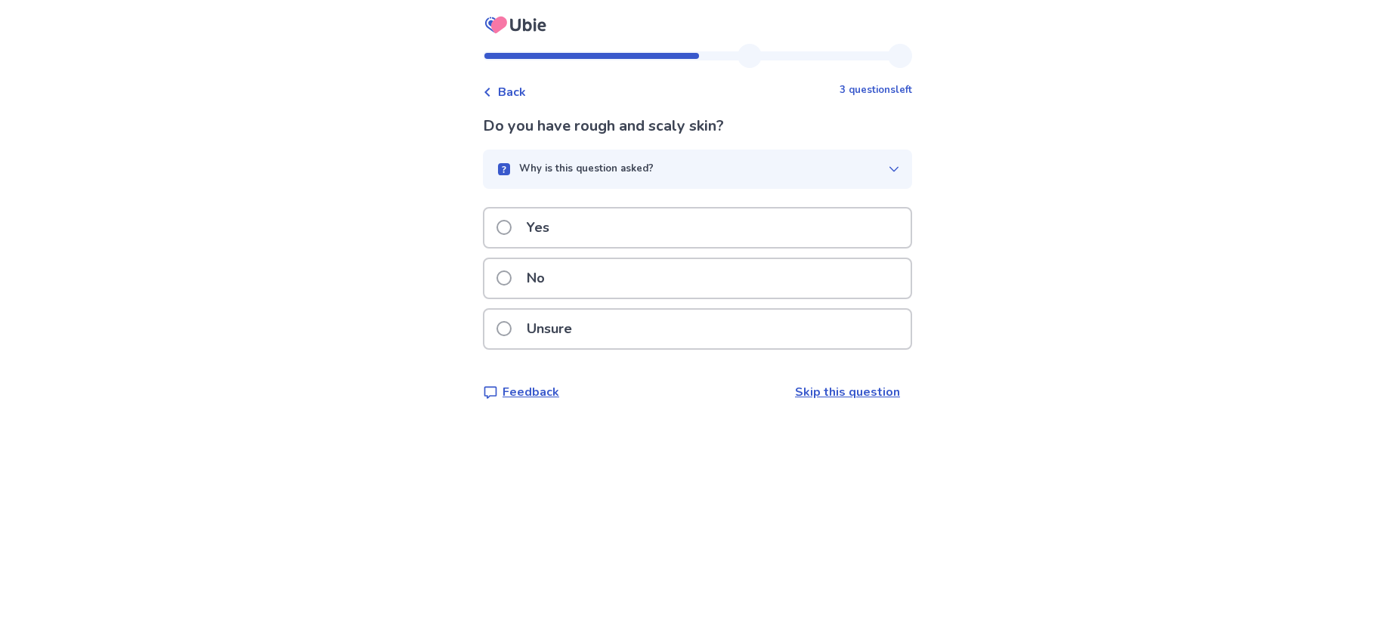
click at [524, 279] on label "No" at bounding box center [524, 278] width 57 height 39
click at [517, 246] on label "Yes" at bounding box center [527, 228] width 62 height 39
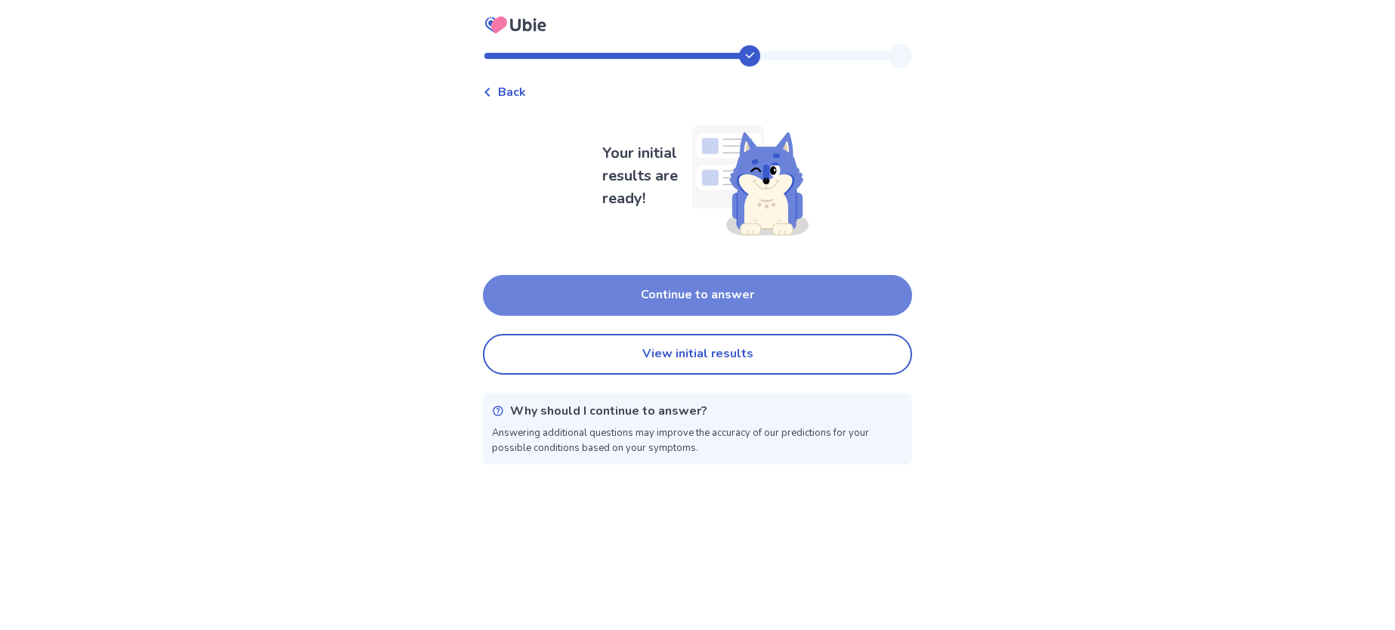
click at [721, 303] on button "Continue to answer" at bounding box center [697, 295] width 429 height 41
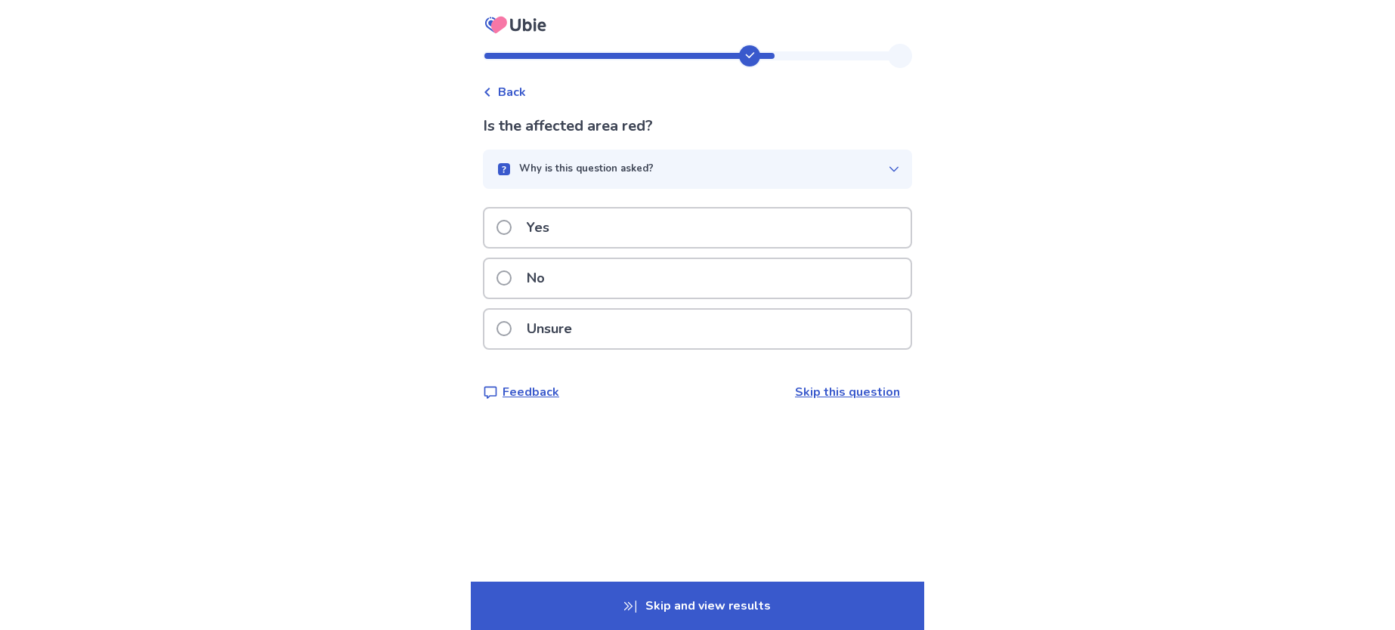
click at [523, 230] on label "Yes" at bounding box center [527, 228] width 62 height 39
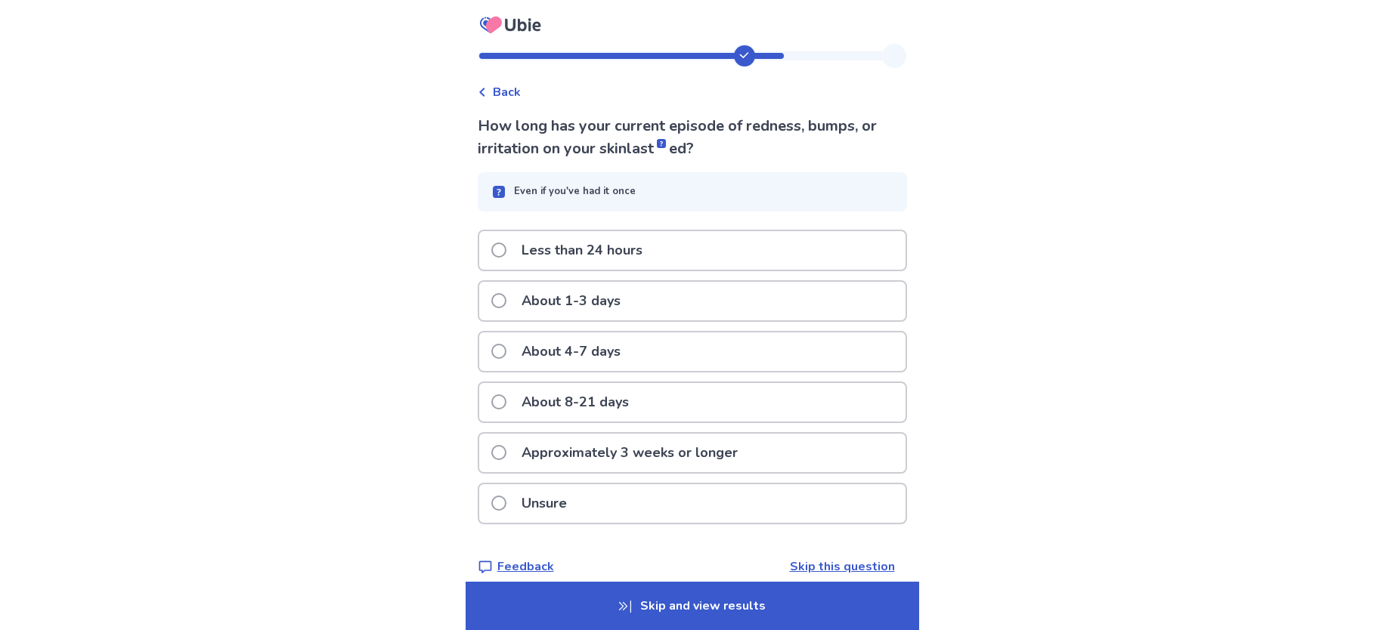
click at [506, 305] on span at bounding box center [498, 300] width 15 height 15
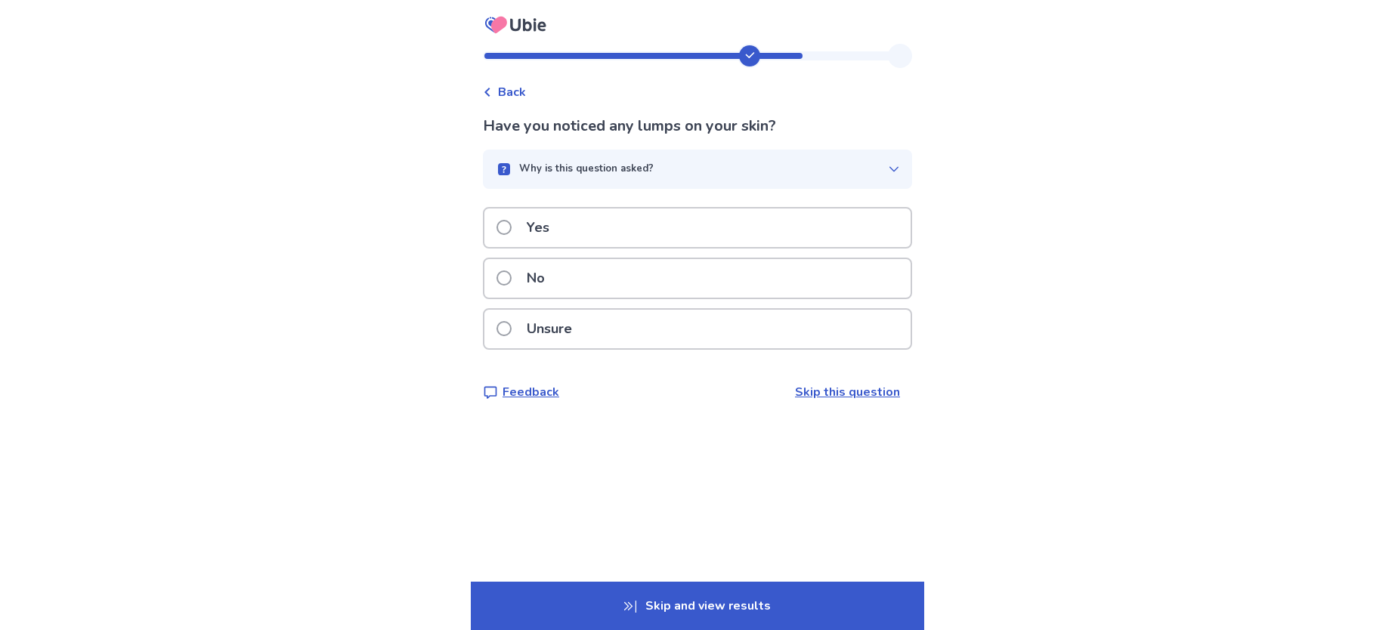
click at [512, 284] on span at bounding box center [503, 278] width 15 height 15
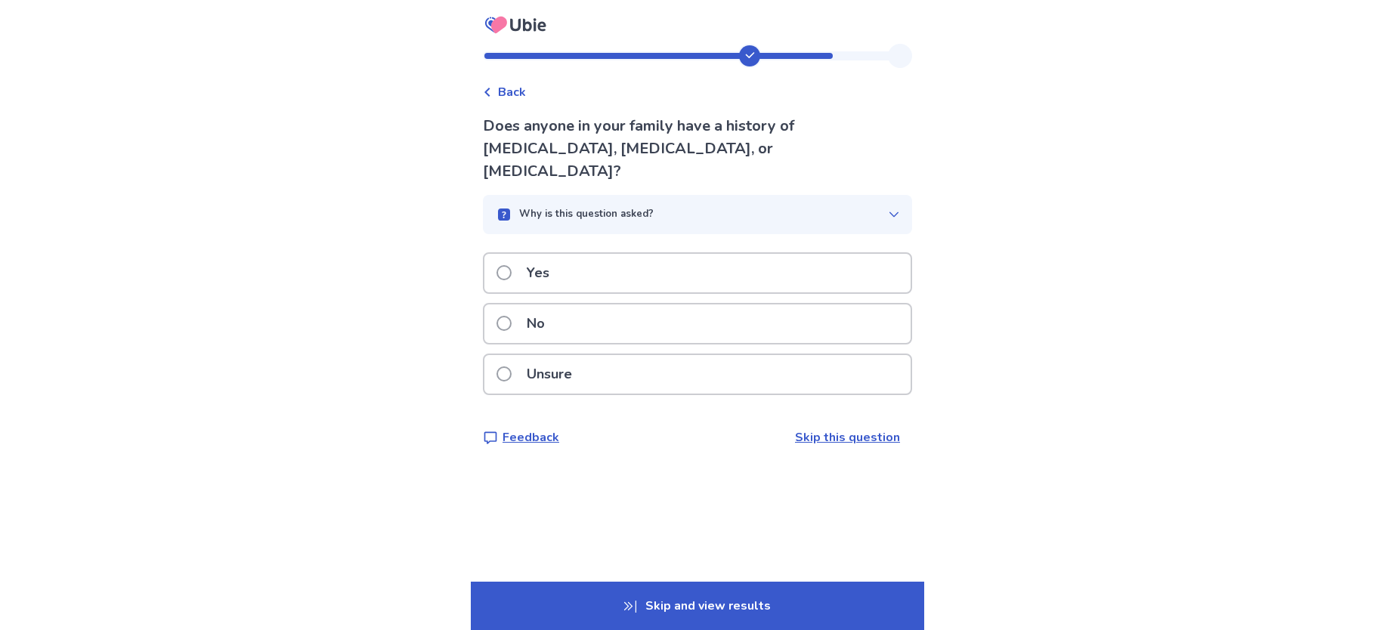
click at [512, 265] on span at bounding box center [503, 272] width 15 height 15
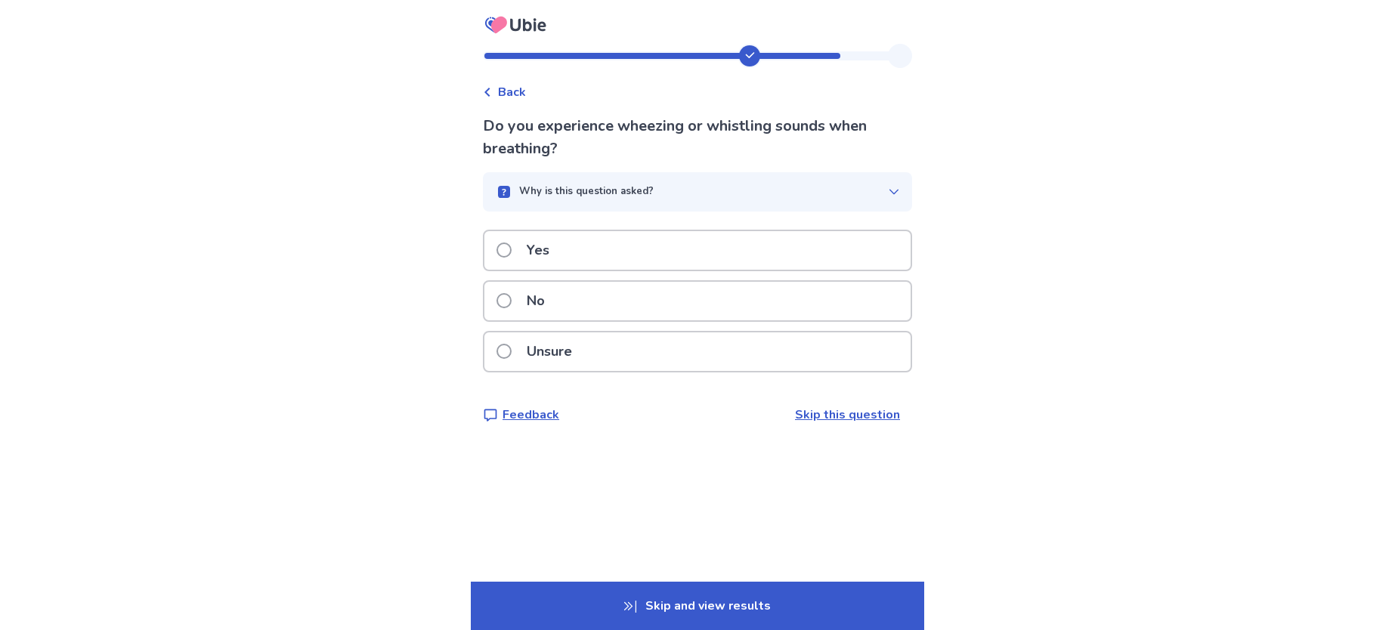
click at [521, 302] on label "No" at bounding box center [524, 301] width 57 height 39
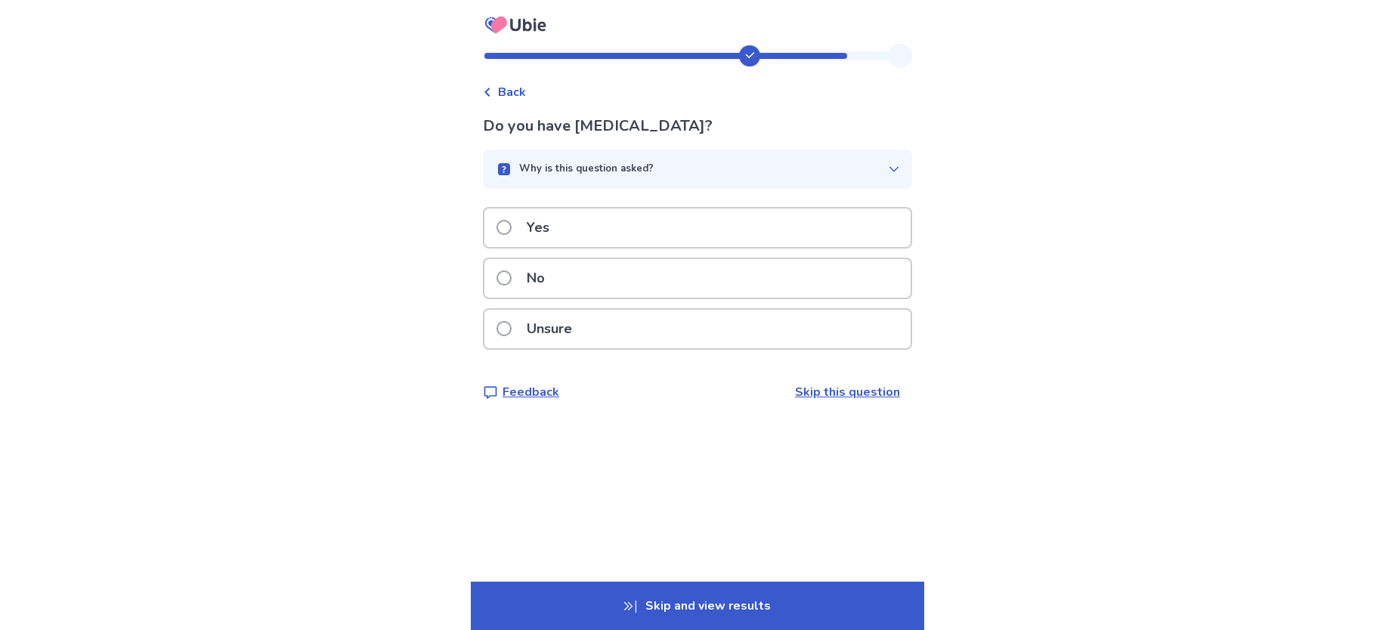
click at [517, 291] on label "No" at bounding box center [524, 278] width 57 height 39
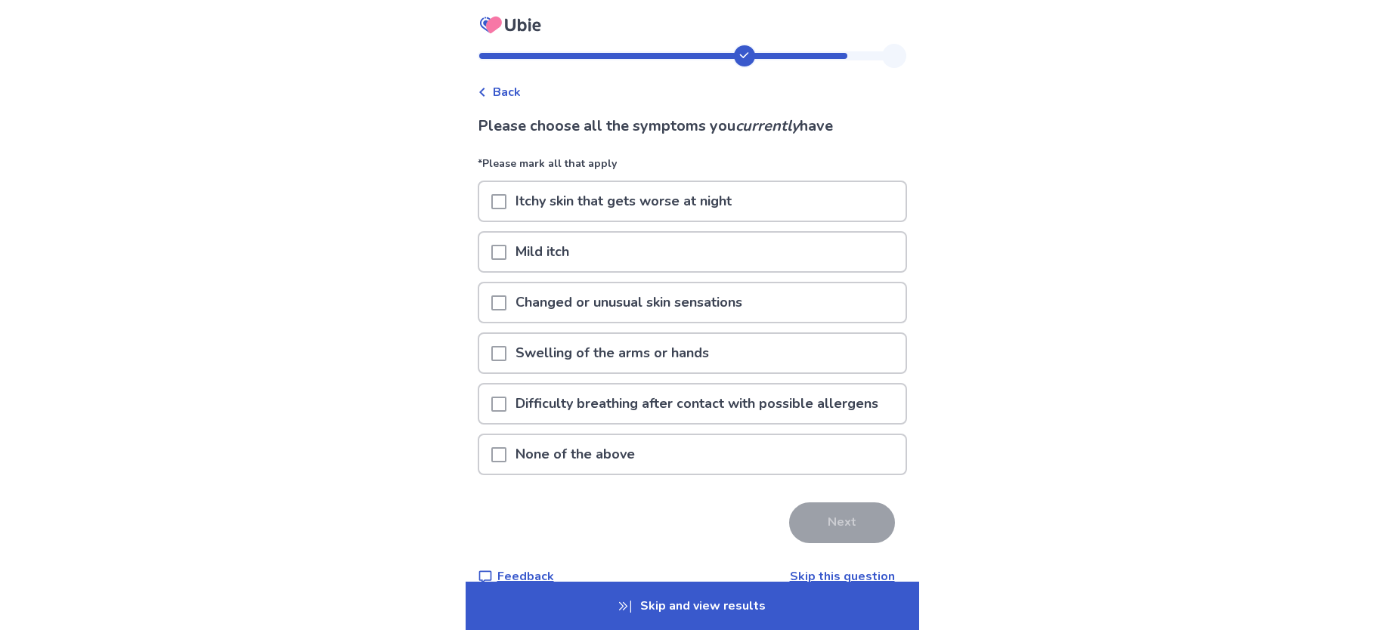
click at [571, 465] on p "None of the above" at bounding box center [575, 454] width 138 height 39
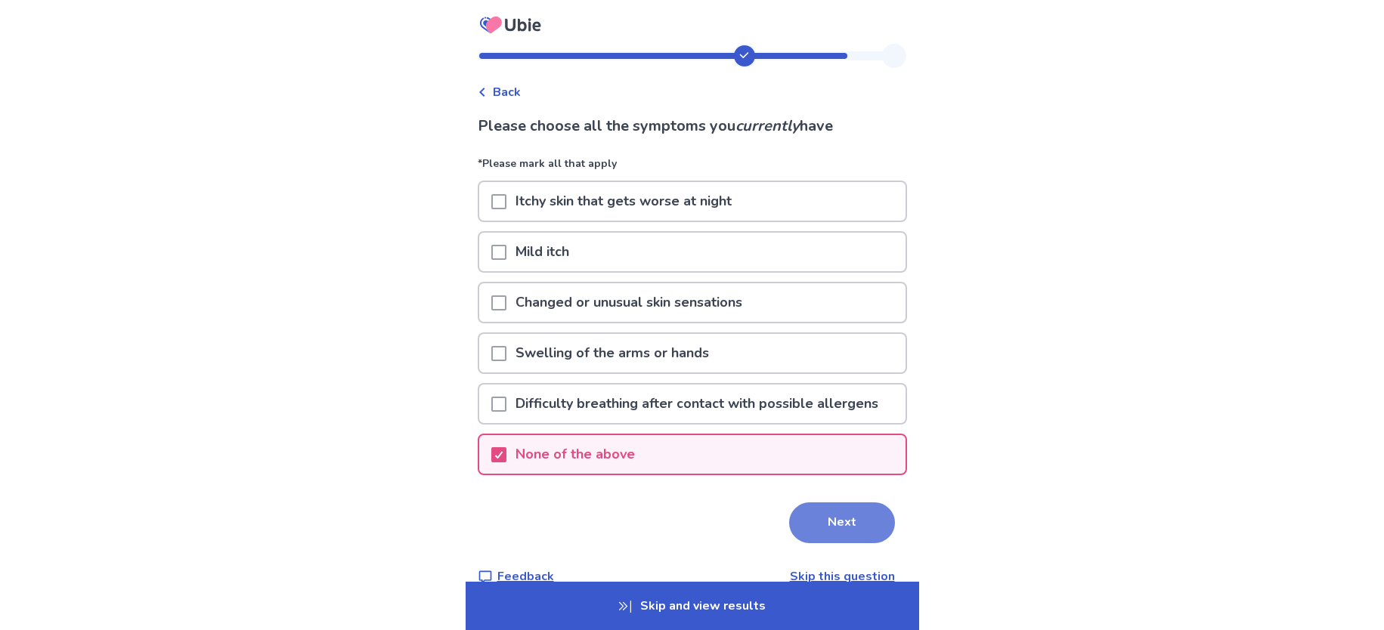
click at [823, 523] on button "Next" at bounding box center [842, 523] width 106 height 41
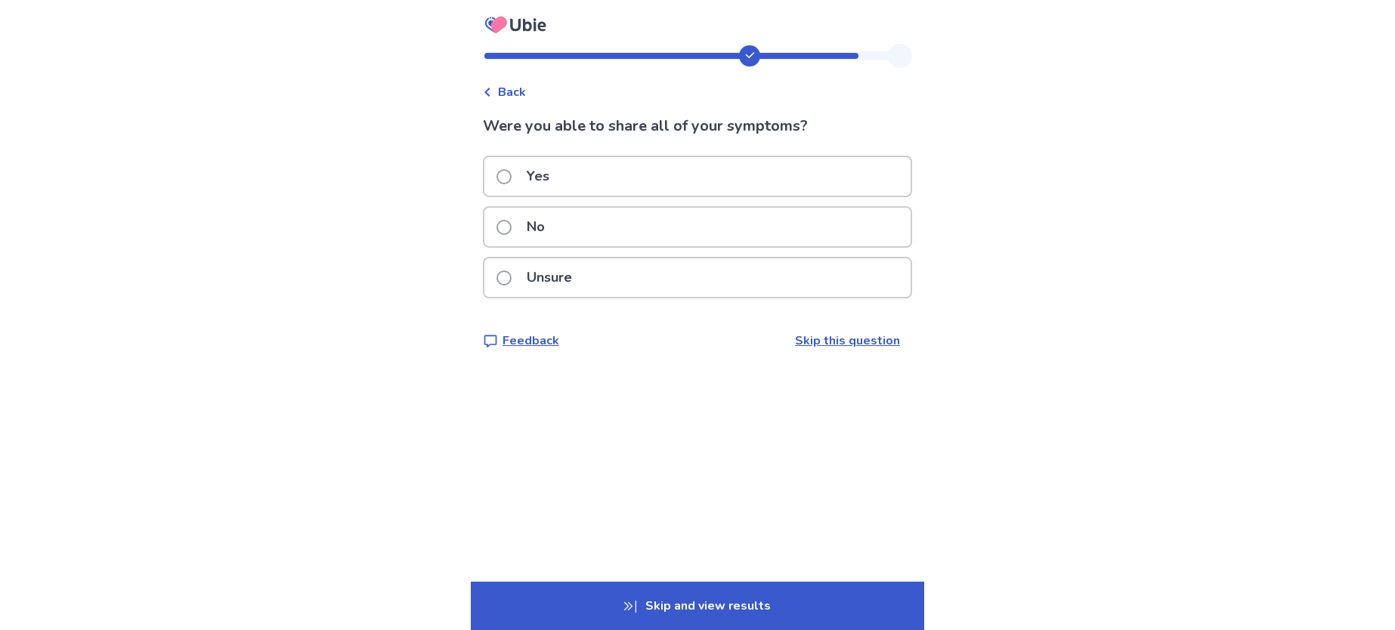
click at [516, 184] on label "Yes" at bounding box center [527, 176] width 62 height 39
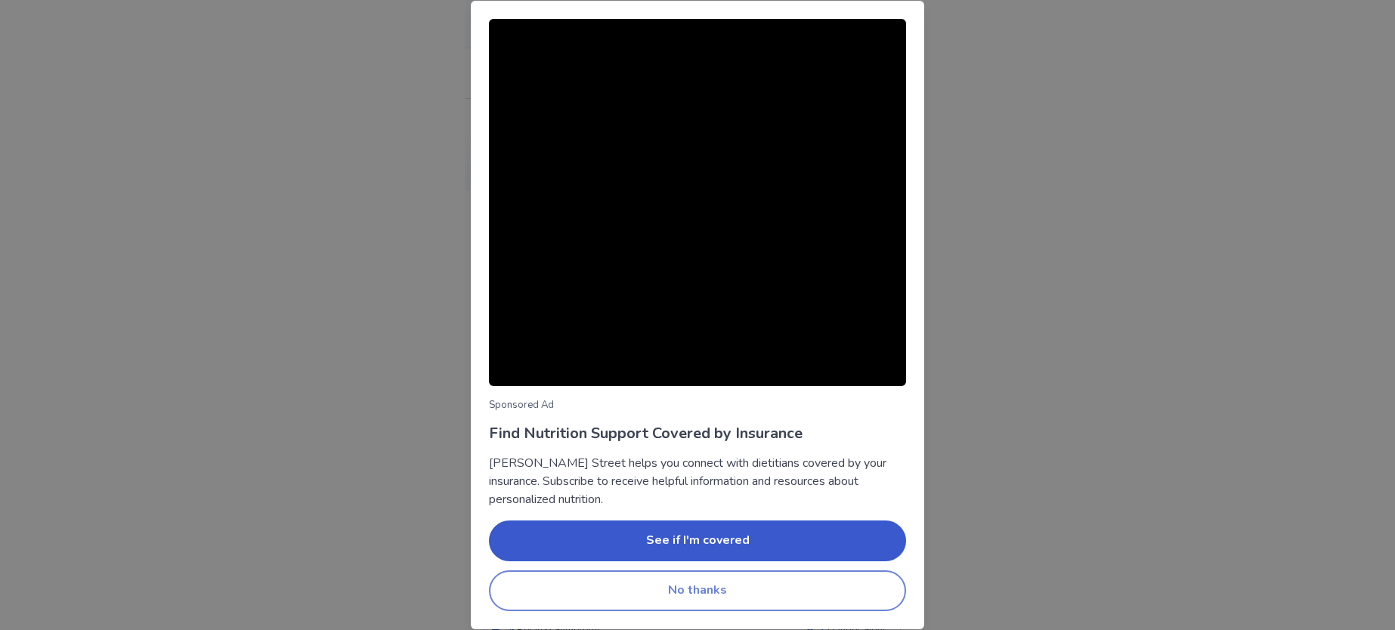
click at [676, 575] on button "No thanks" at bounding box center [697, 591] width 417 height 41
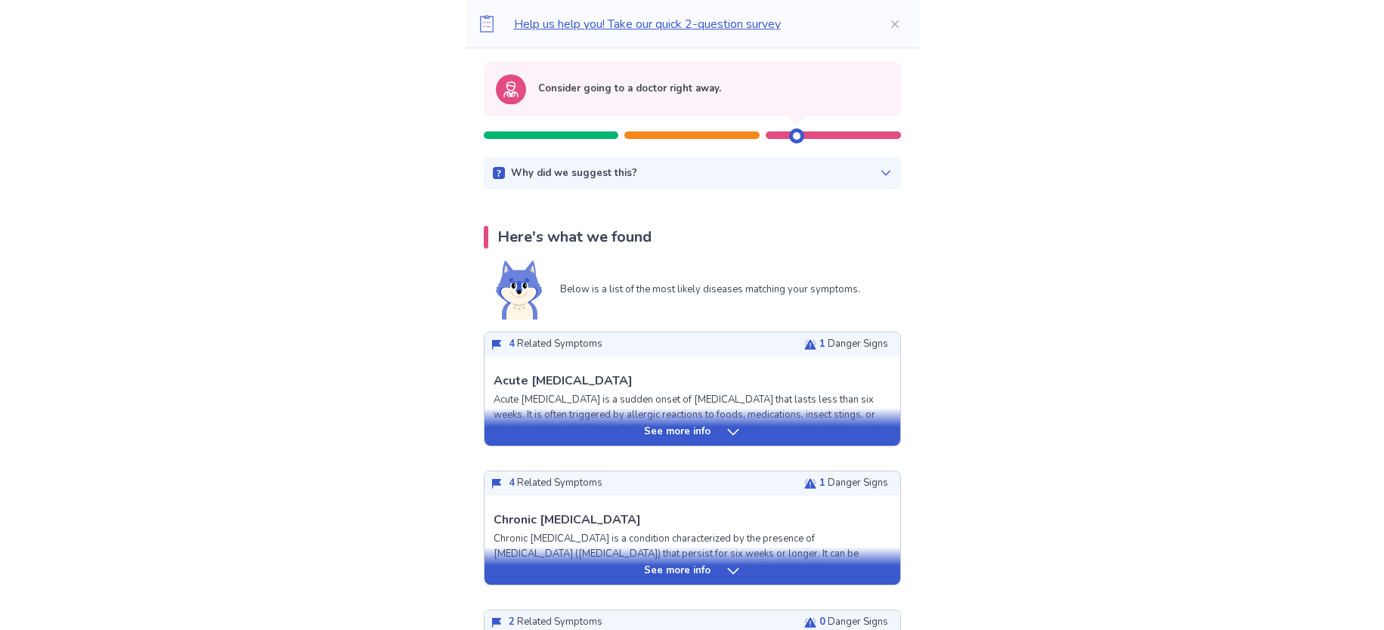
scroll to position [163, 0]
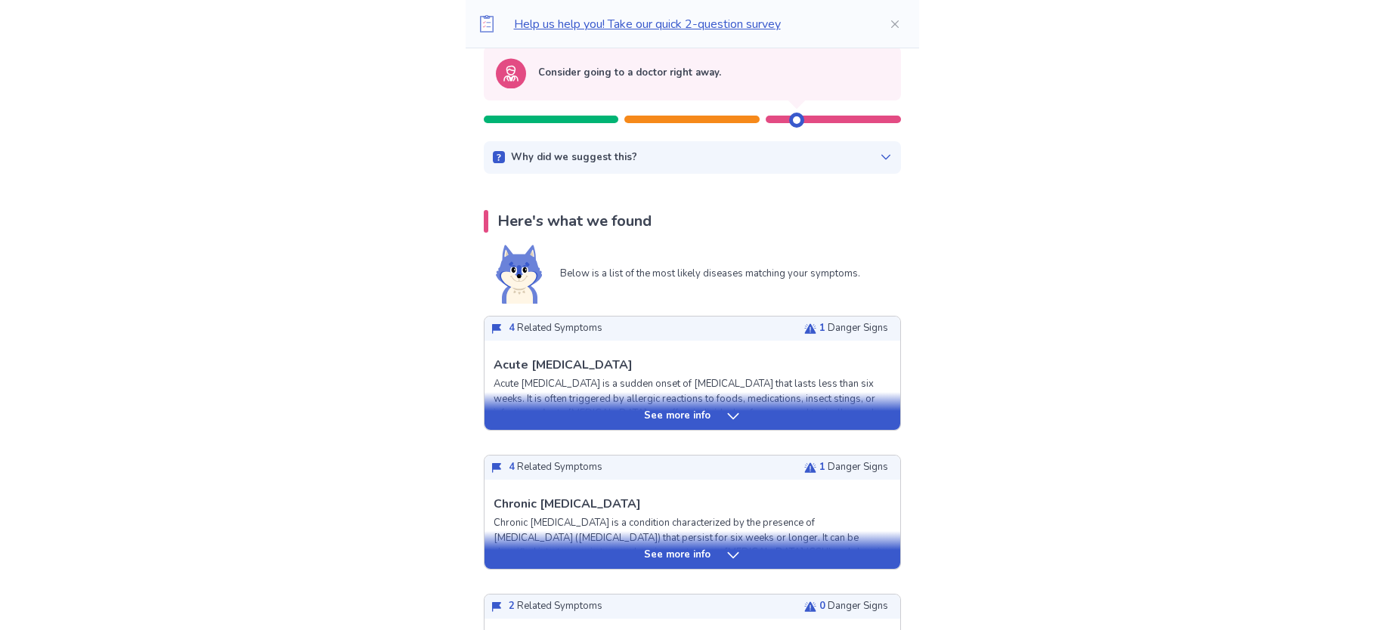
click at [725, 419] on icon at bounding box center [732, 416] width 15 height 15
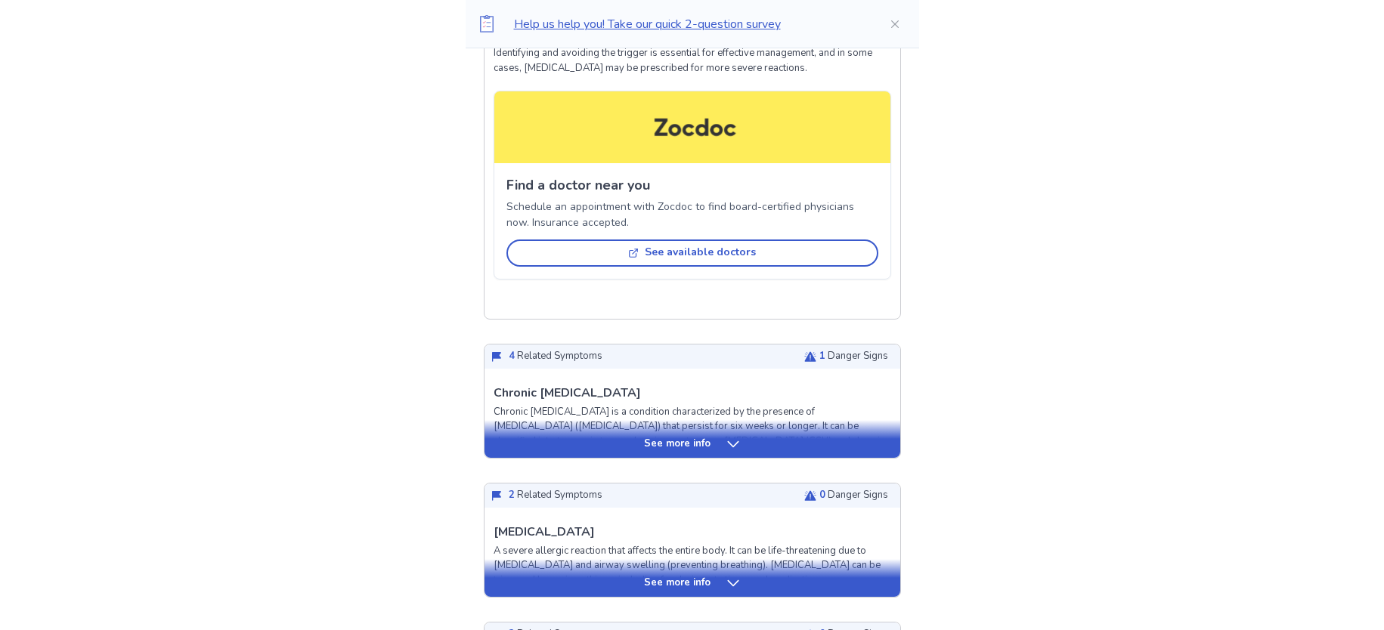
scroll to position [1124, 0]
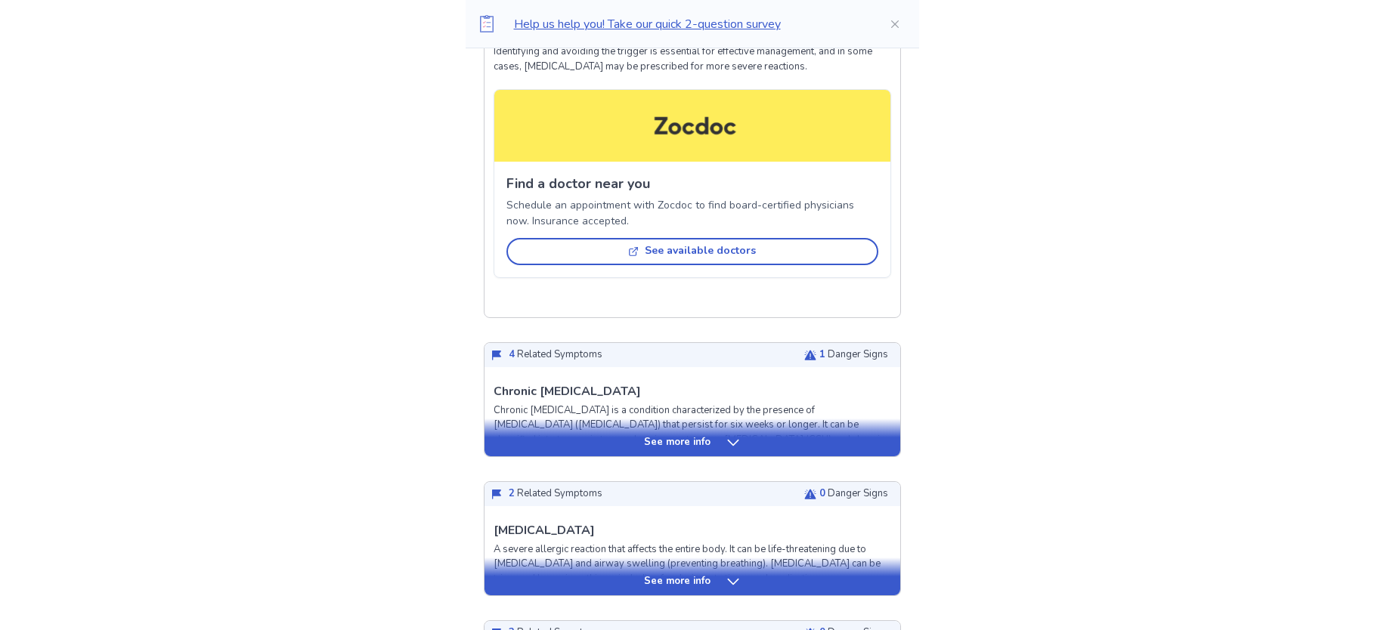
click at [744, 446] on div "See more info" at bounding box center [692, 442] width 416 height 15
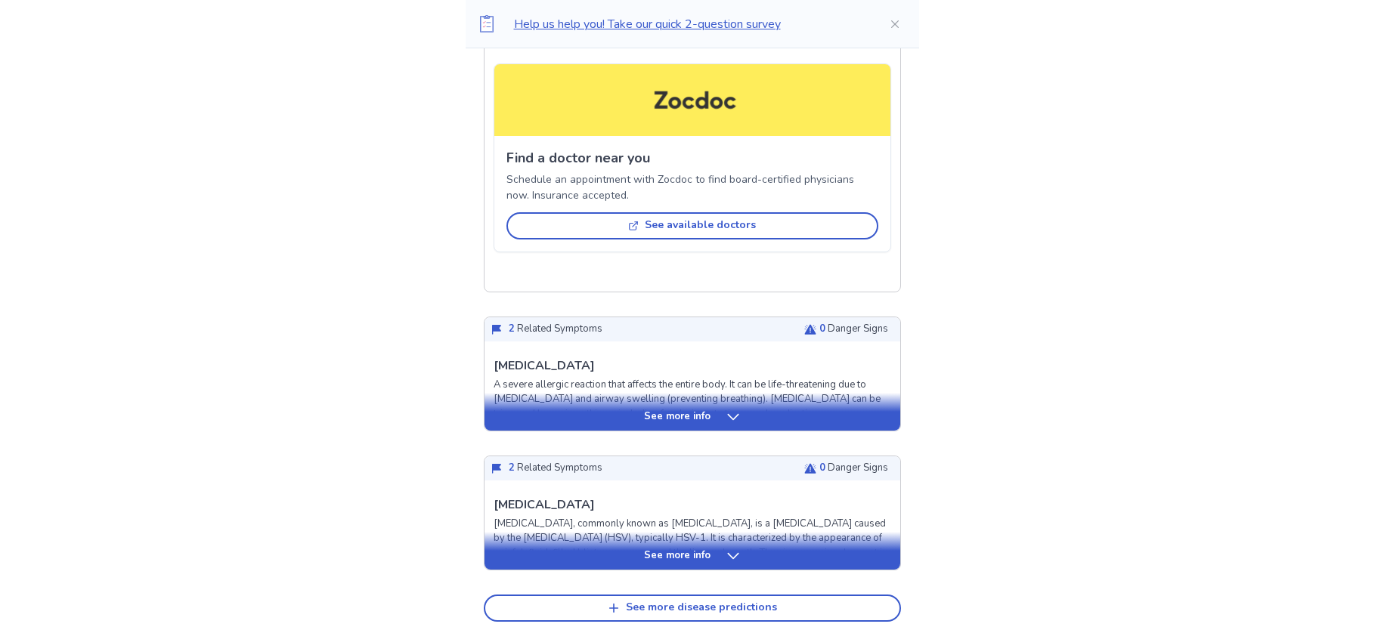
scroll to position [2238, 0]
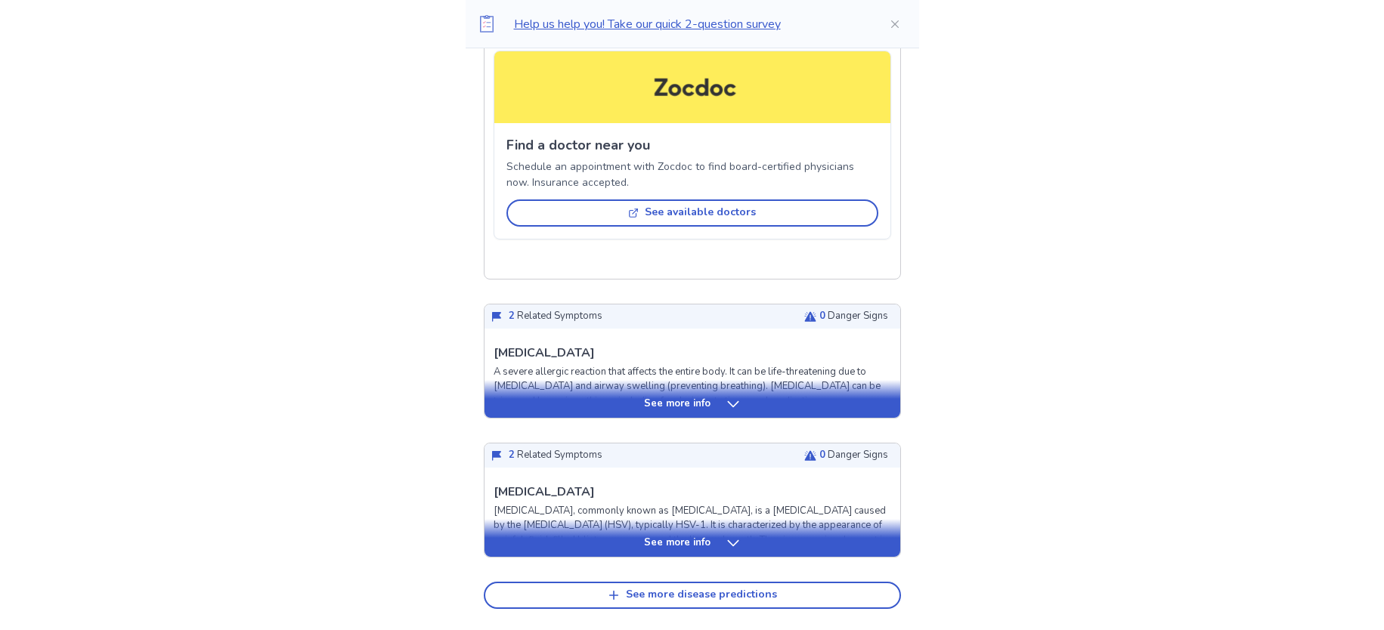
click at [730, 397] on icon at bounding box center [732, 404] width 15 height 15
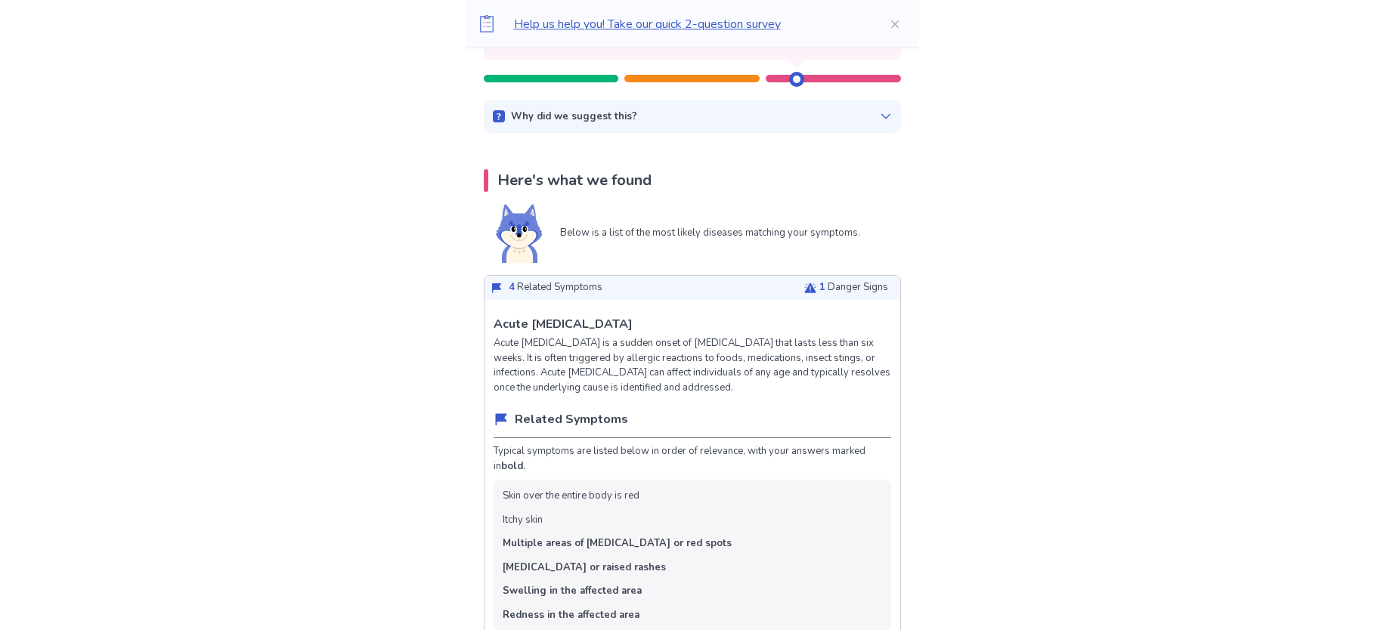
scroll to position [227, 0]
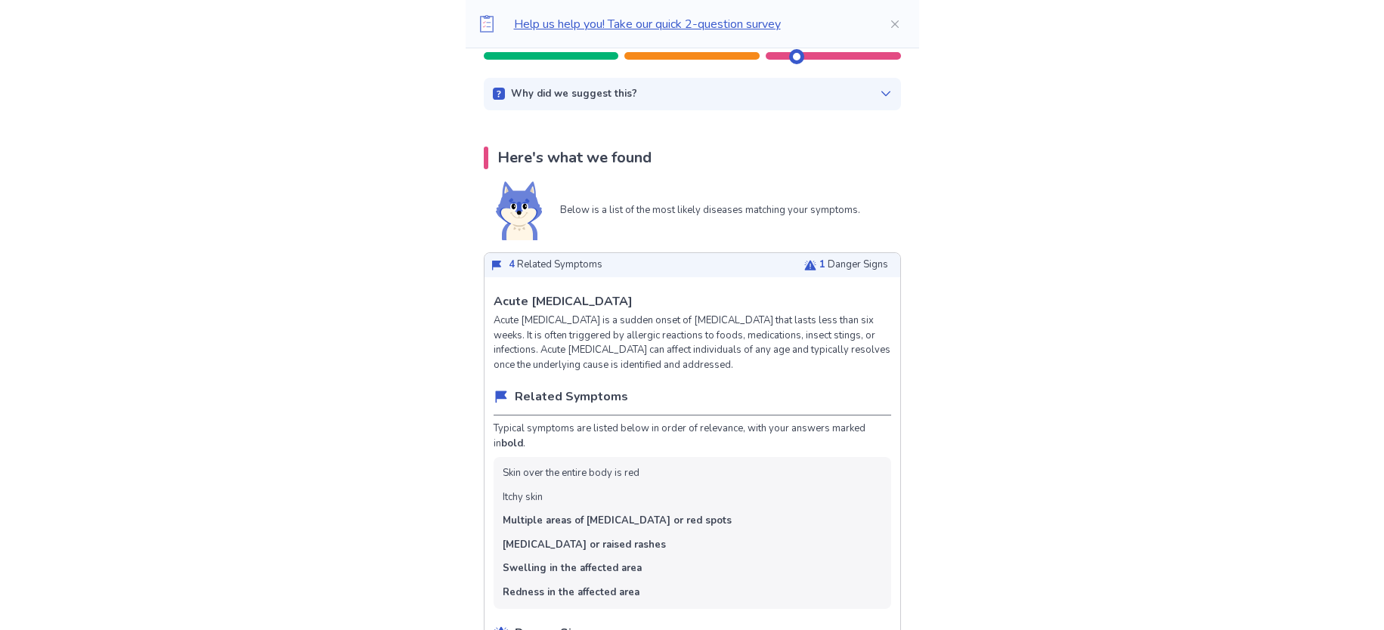
drag, startPoint x: 504, startPoint y: 297, endPoint x: 636, endPoint y: 310, distance: 132.9
click at [625, 308] on div "Acute Urticaria Acute urticaria is a sudden onset of hives that lasts less than…" at bounding box center [691, 332] width 397 height 80
